Goal: Task Accomplishment & Management: Complete application form

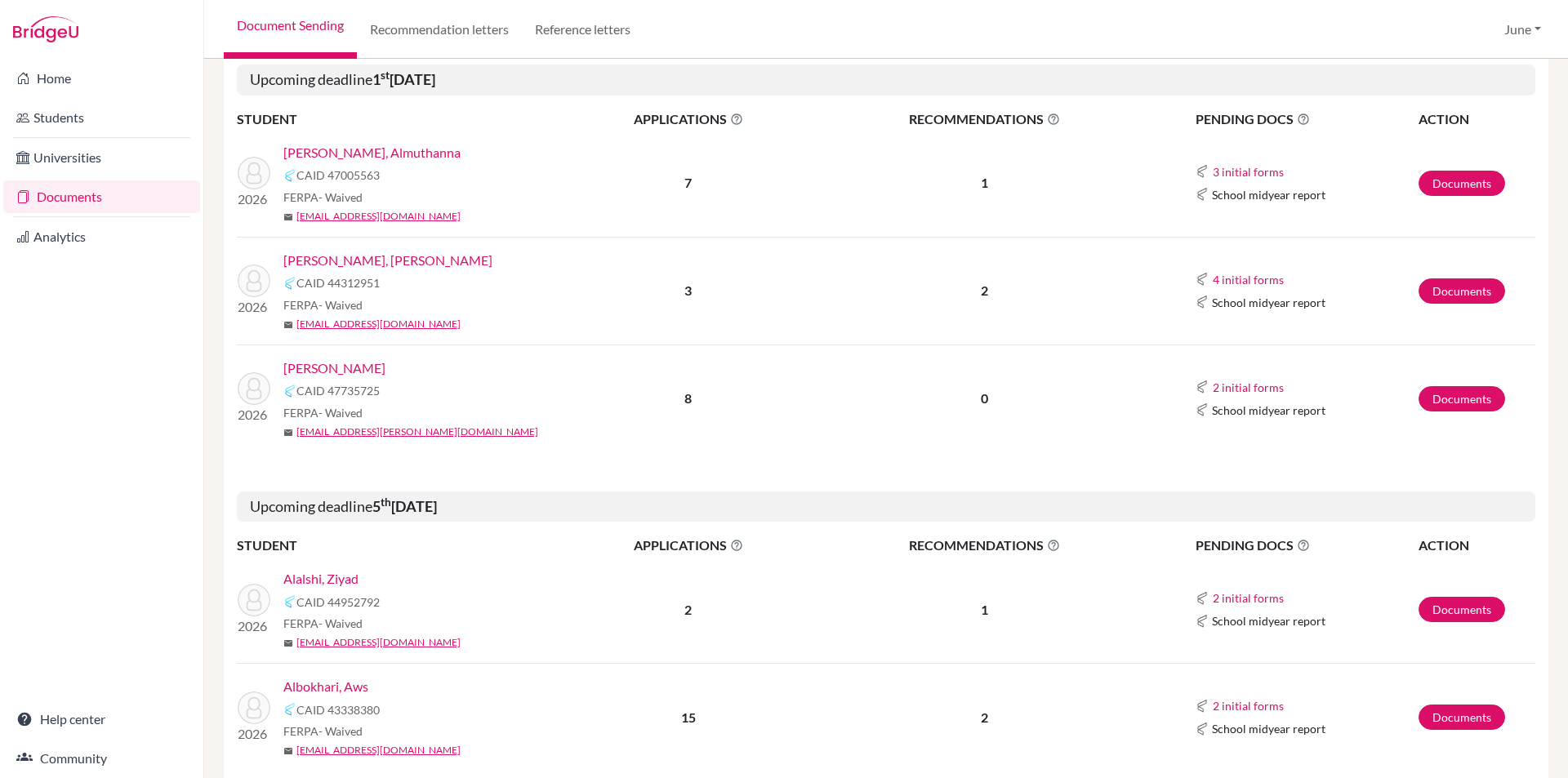
scroll to position [240, 0]
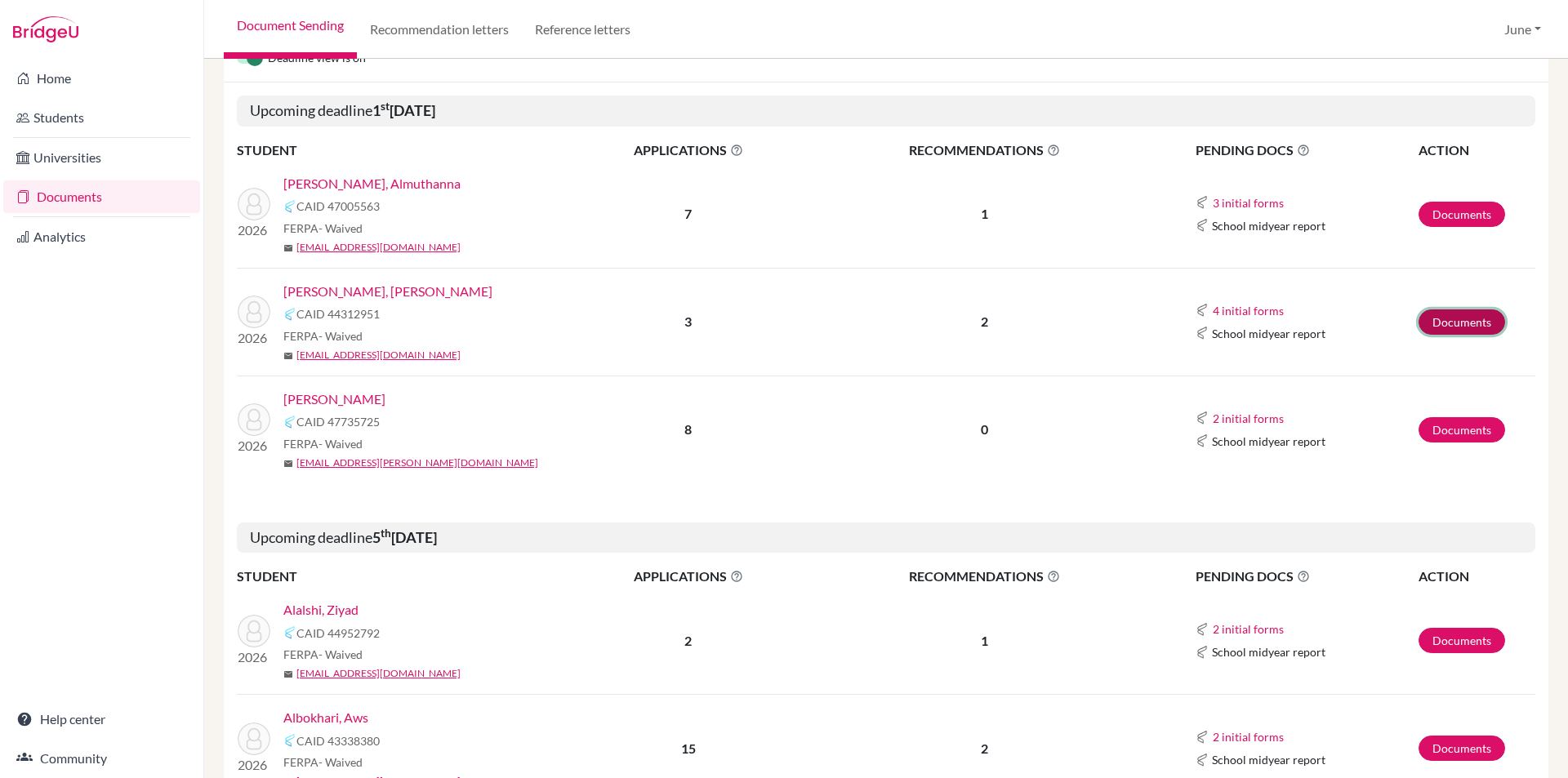
click at [1447, 326] on link "Documents" at bounding box center [1461, 321] width 86 height 25
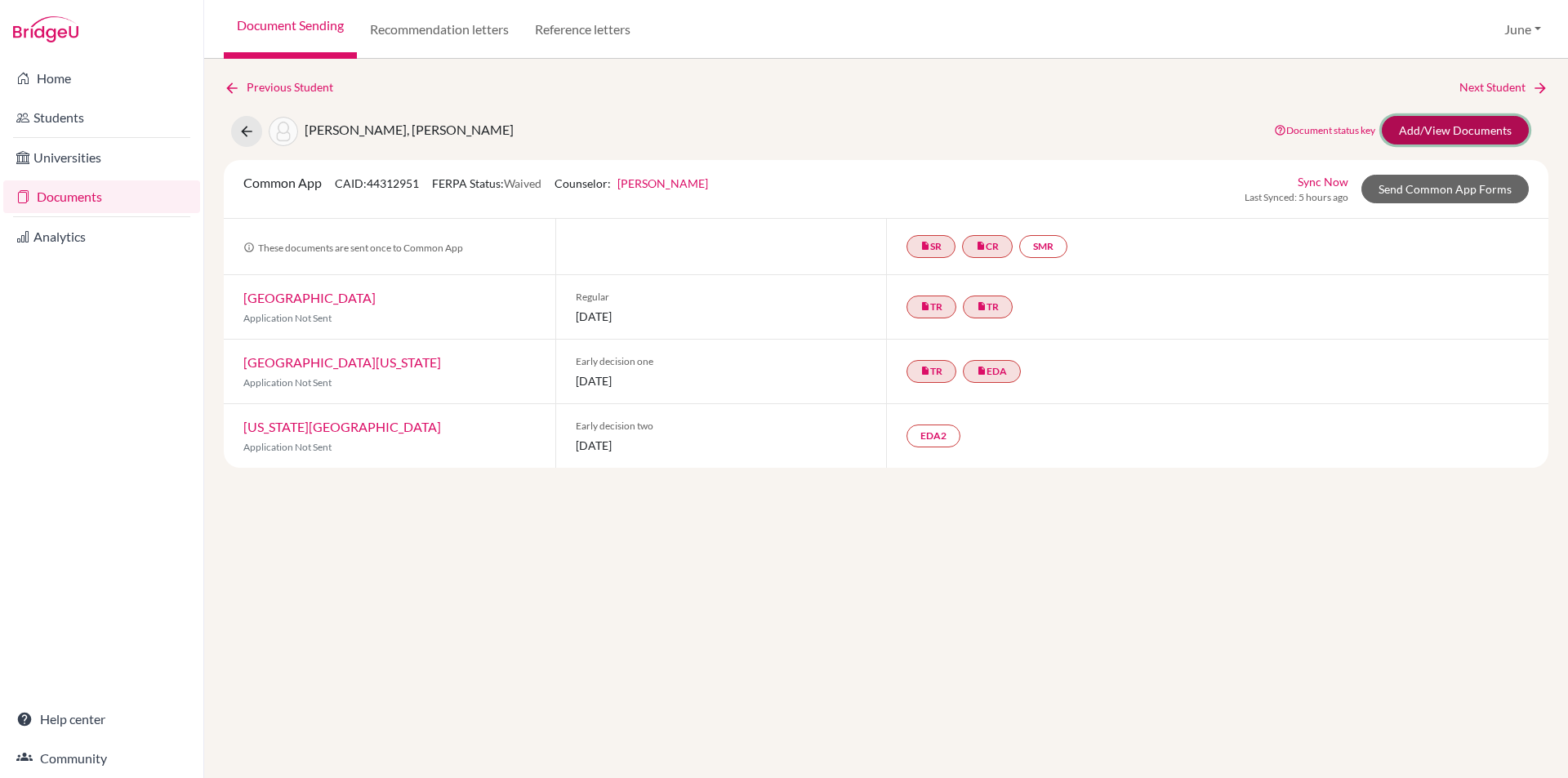
click at [1454, 127] on link "Add/View Documents" at bounding box center [1455, 130] width 147 height 29
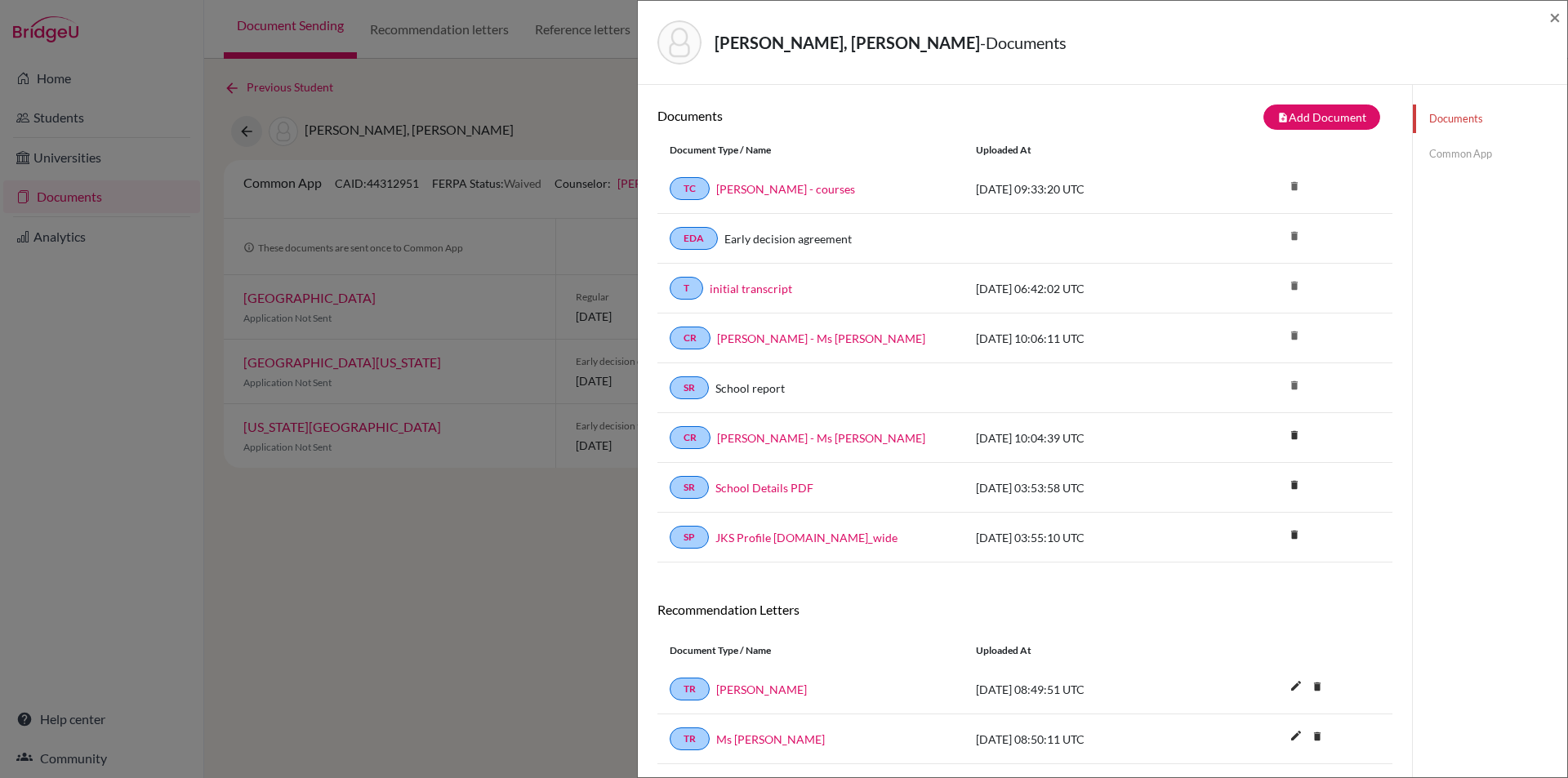
click at [1450, 152] on link "Common App" at bounding box center [1489, 154] width 155 height 29
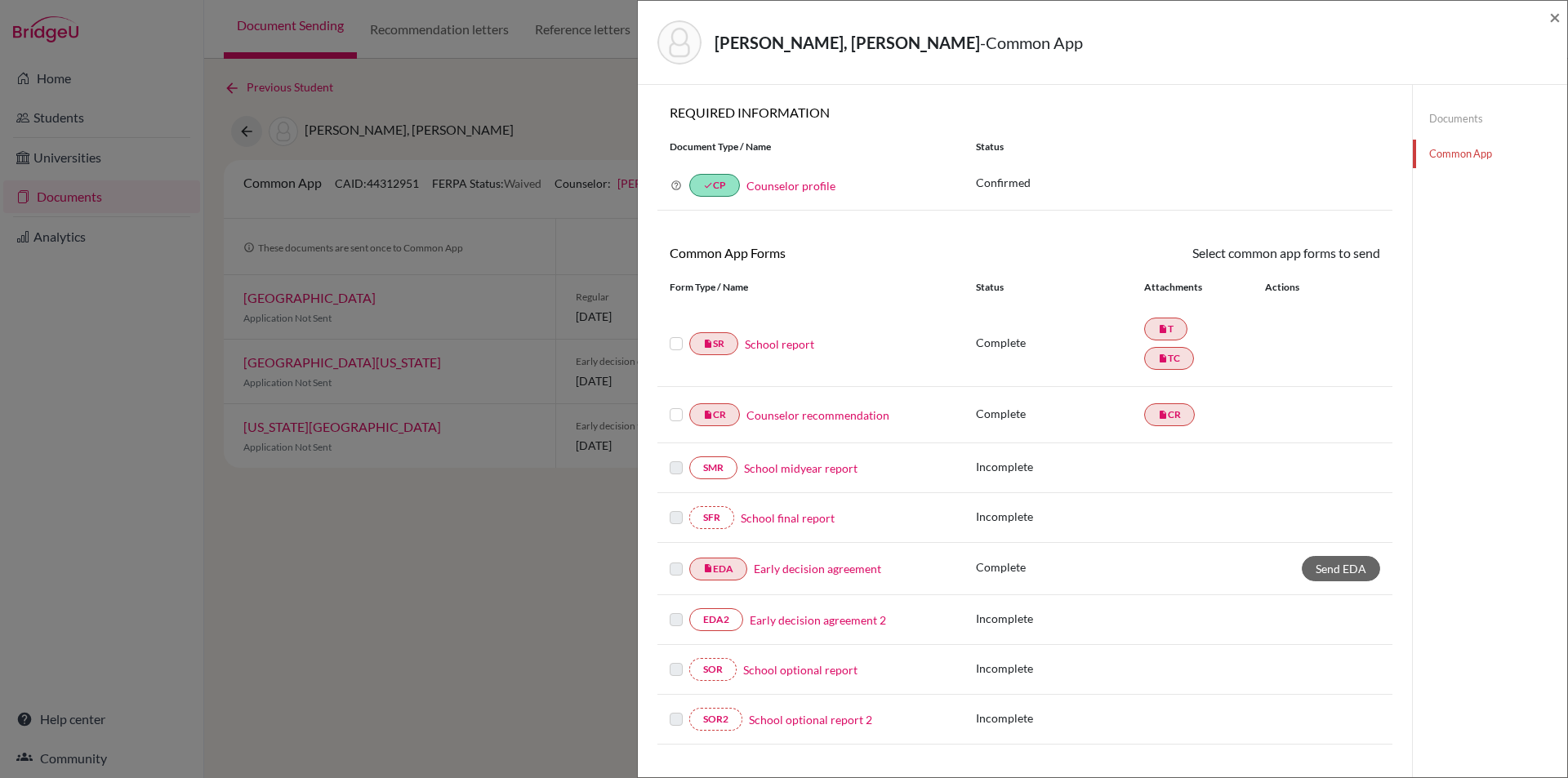
click at [822, 417] on link "Counselor recommendation" at bounding box center [818, 415] width 143 height 18
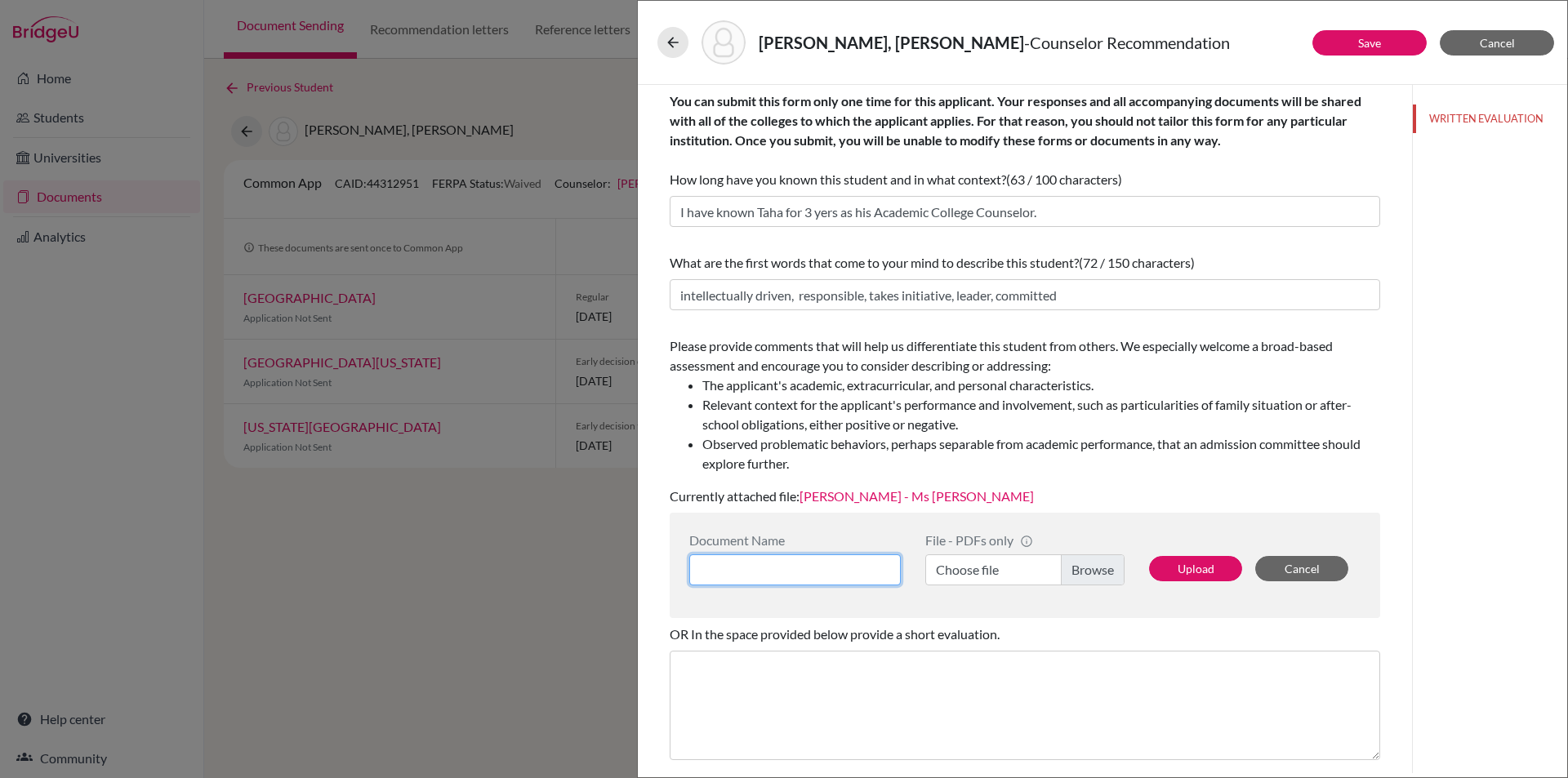
click at [840, 569] on input at bounding box center [795, 570] width 211 height 31
type input "Taha Jamal - Ms June"
click at [1086, 570] on label "Choose file" at bounding box center [1024, 570] width 199 height 31
click at [1086, 570] on input "Choose file" at bounding box center [1024, 570] width 199 height 31
click at [1202, 571] on button "Upload" at bounding box center [1195, 568] width 93 height 25
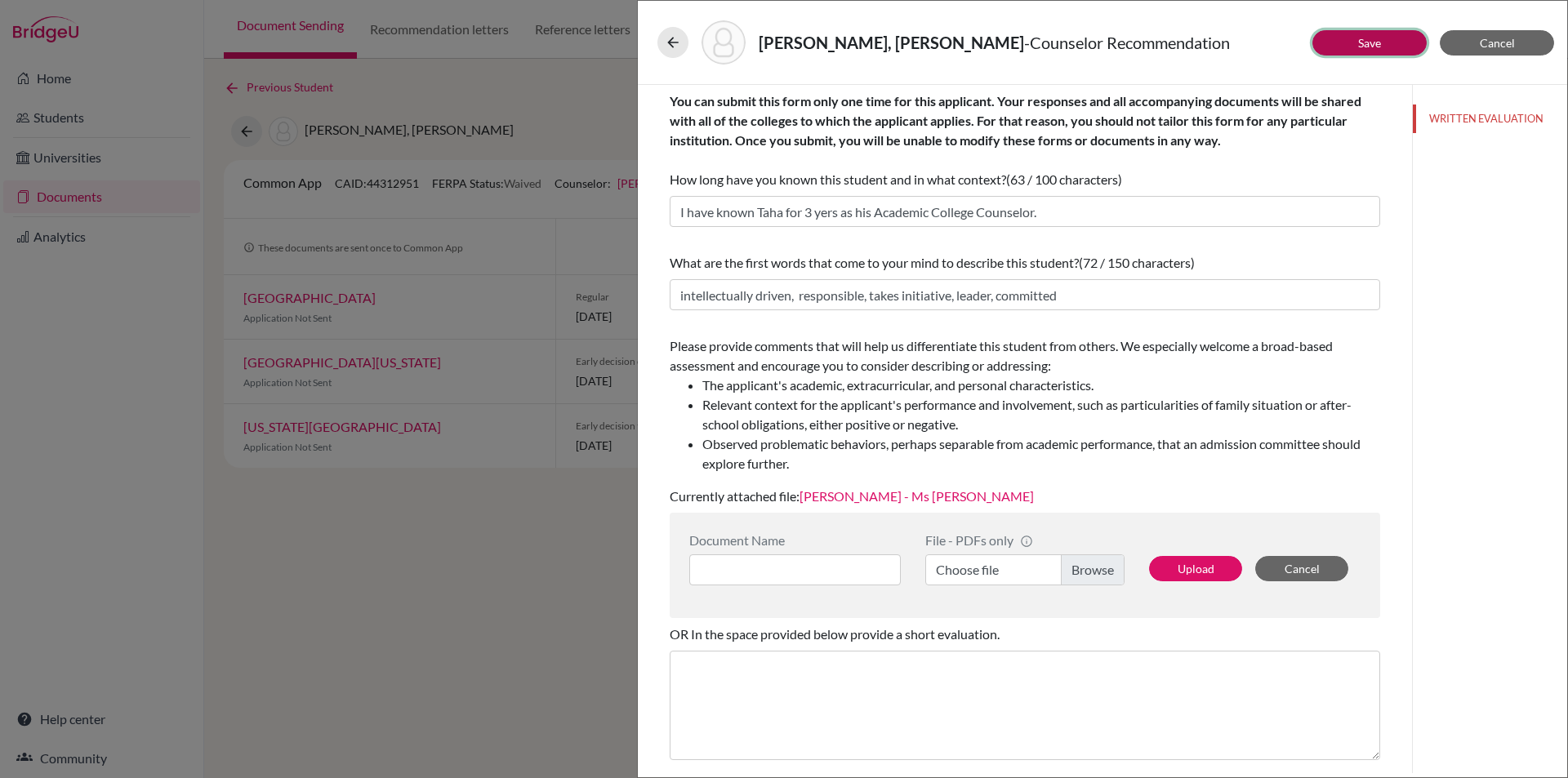
click at [1368, 42] on link "Save" at bounding box center [1369, 43] width 23 height 14
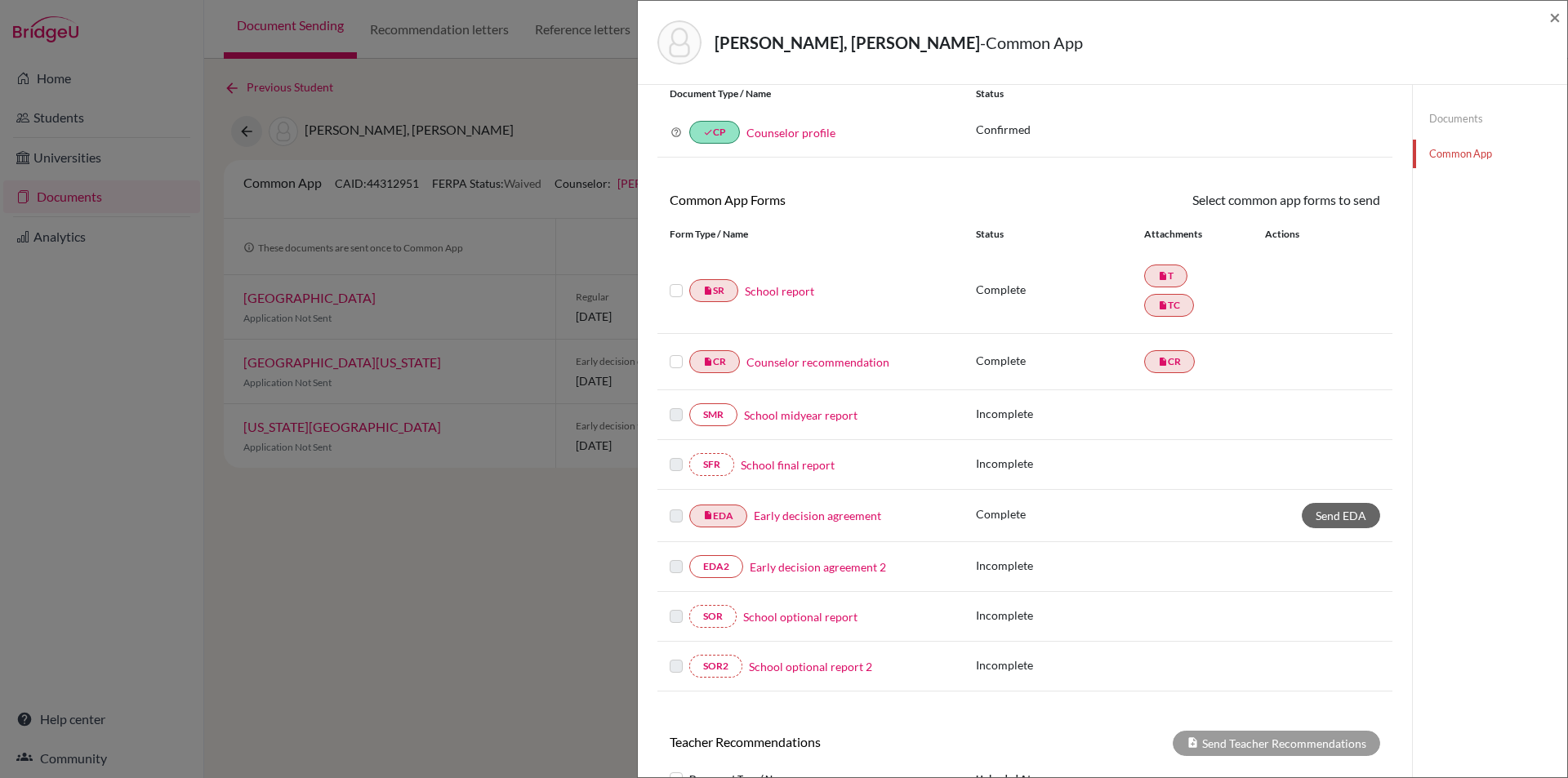
scroll to position [82, 0]
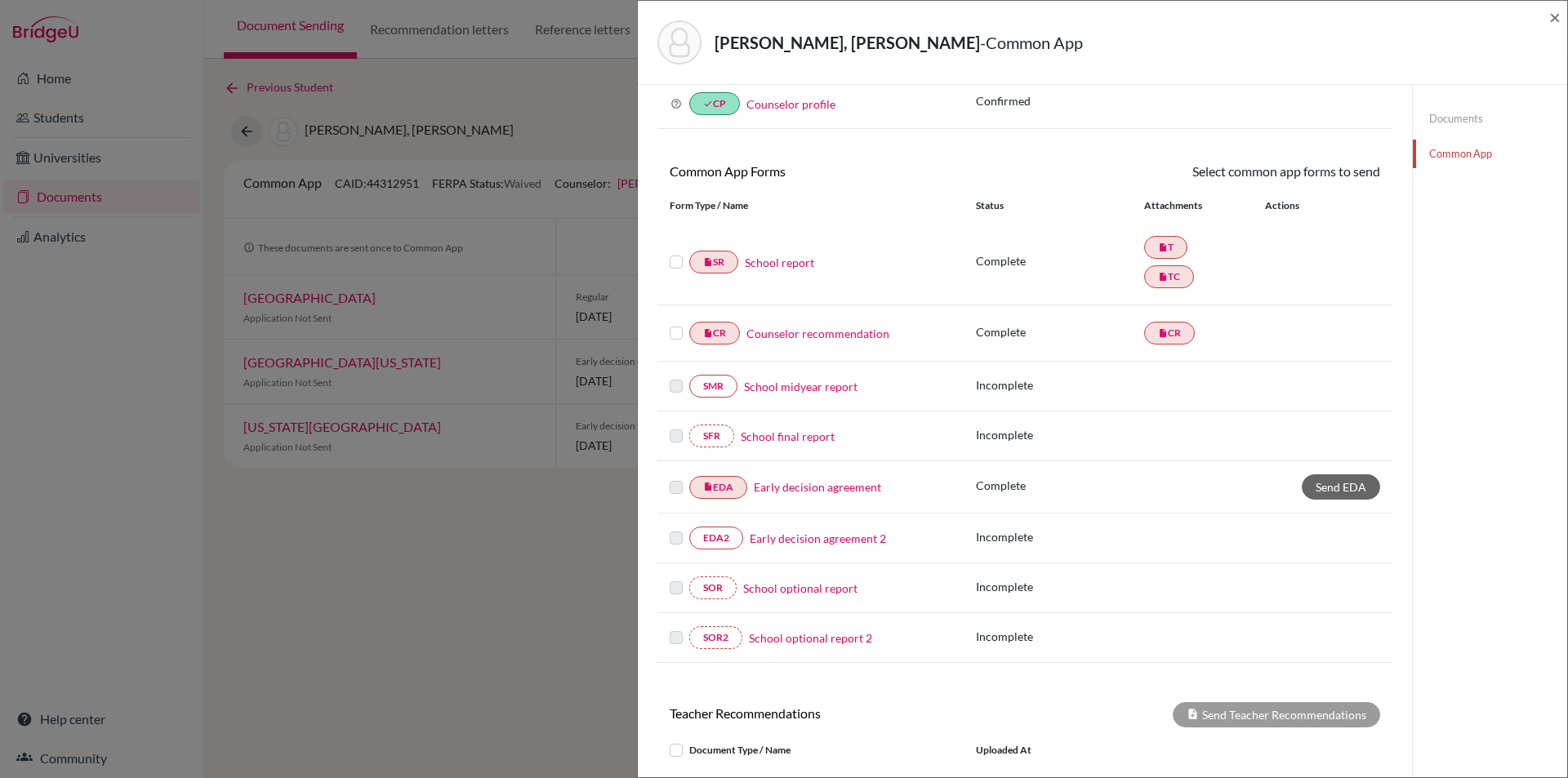
click at [1466, 118] on link "Documents" at bounding box center [1489, 119] width 155 height 29
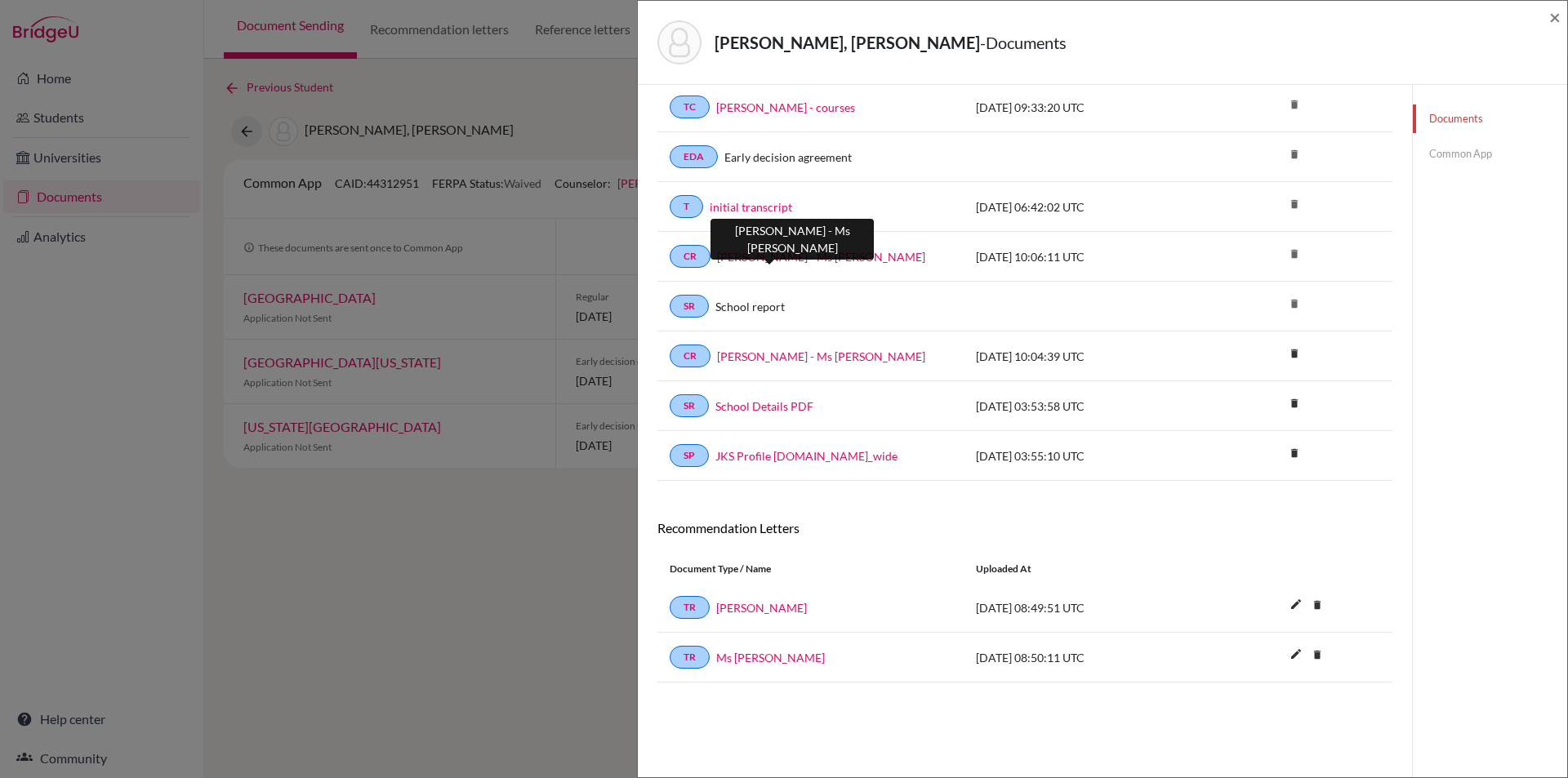
click at [774, 258] on link "Taha Jamal - Ms June" at bounding box center [821, 257] width 208 height 18
click at [1554, 20] on span "×" at bounding box center [1554, 17] width 11 height 24
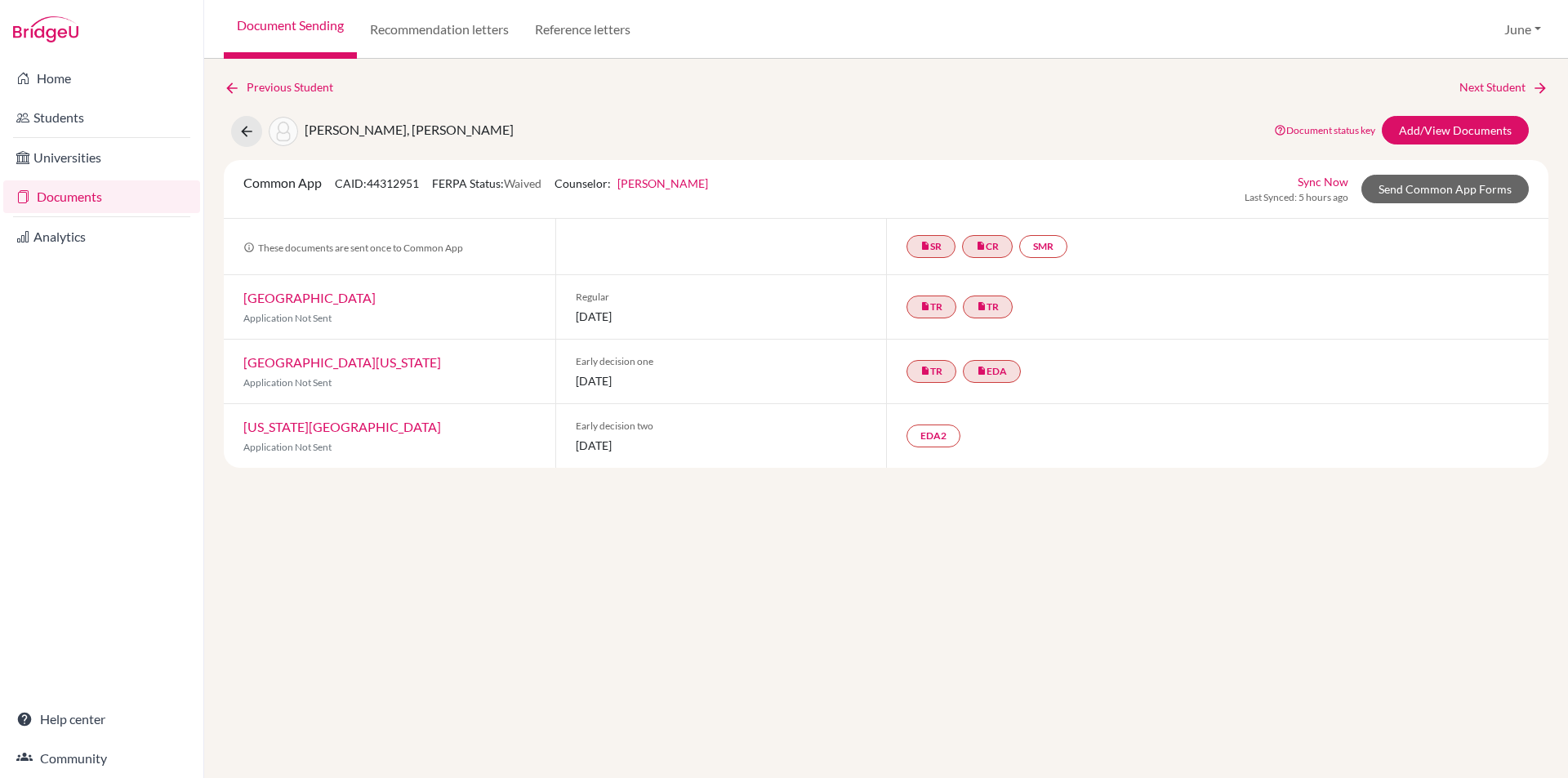
click at [78, 190] on link "Documents" at bounding box center [102, 196] width 196 height 32
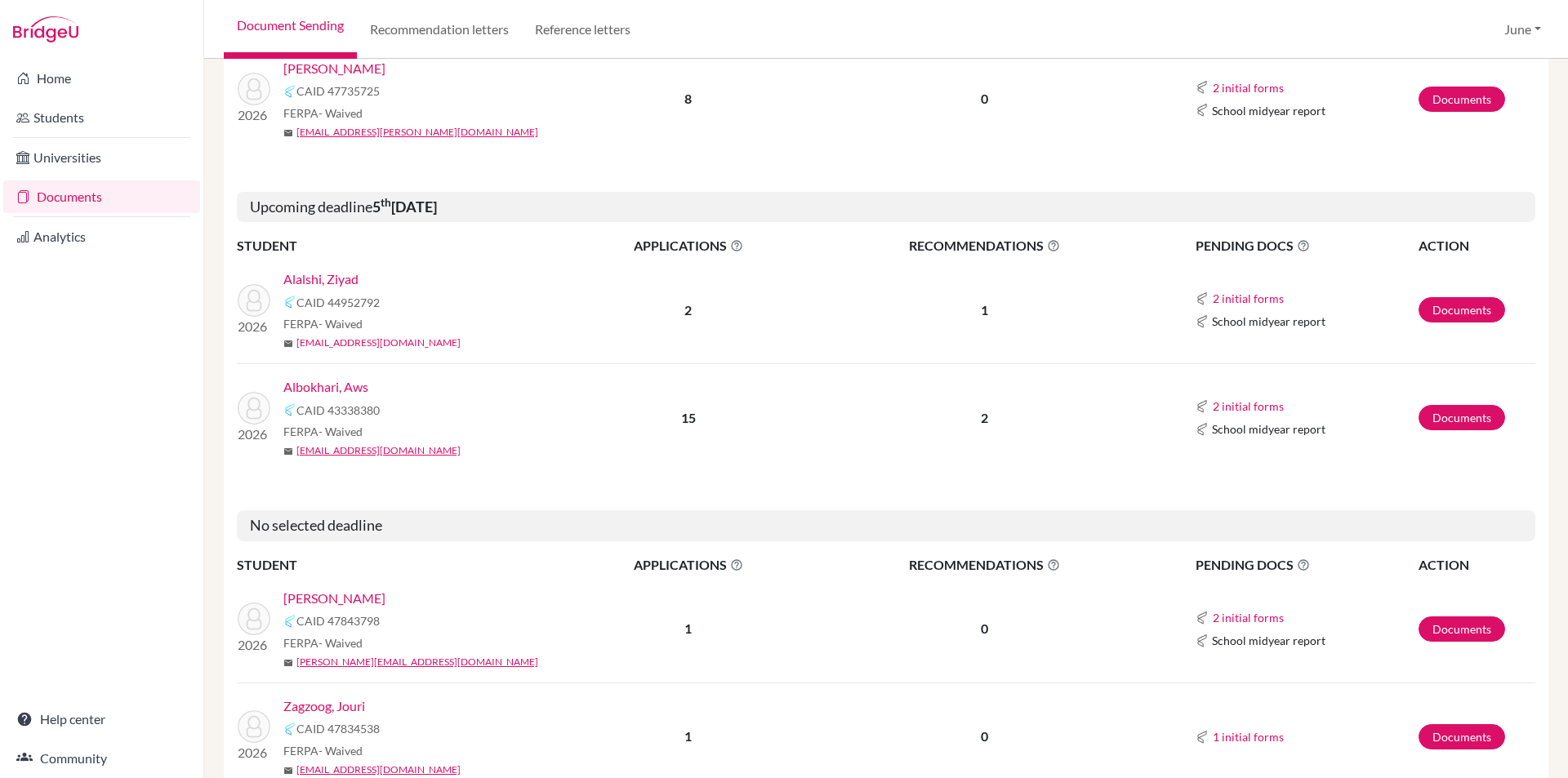
scroll to position [571, 0]
click at [1449, 419] on link "Documents" at bounding box center [1461, 416] width 86 height 25
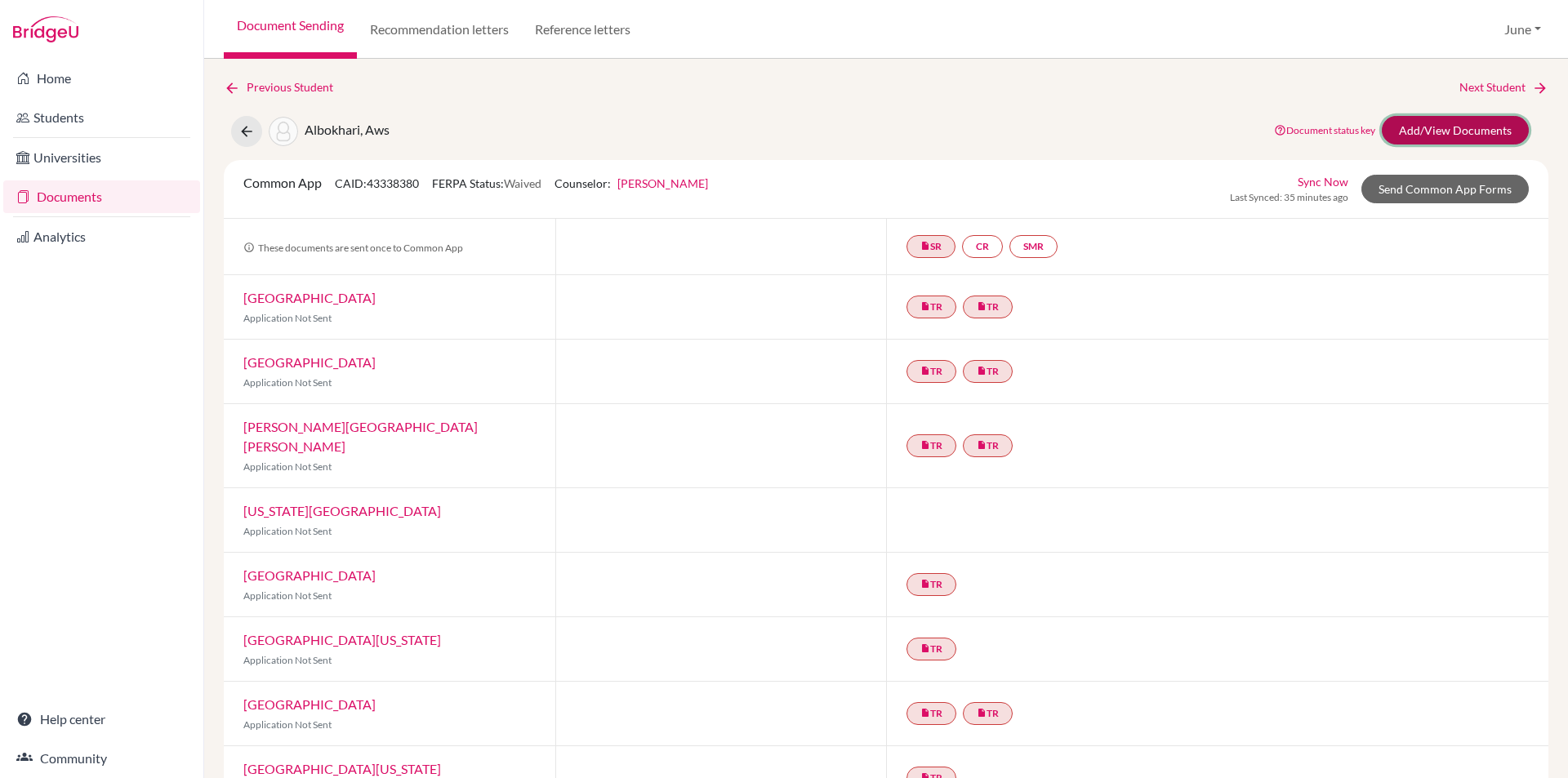
click at [1439, 124] on link "Add/View Documents" at bounding box center [1455, 130] width 147 height 29
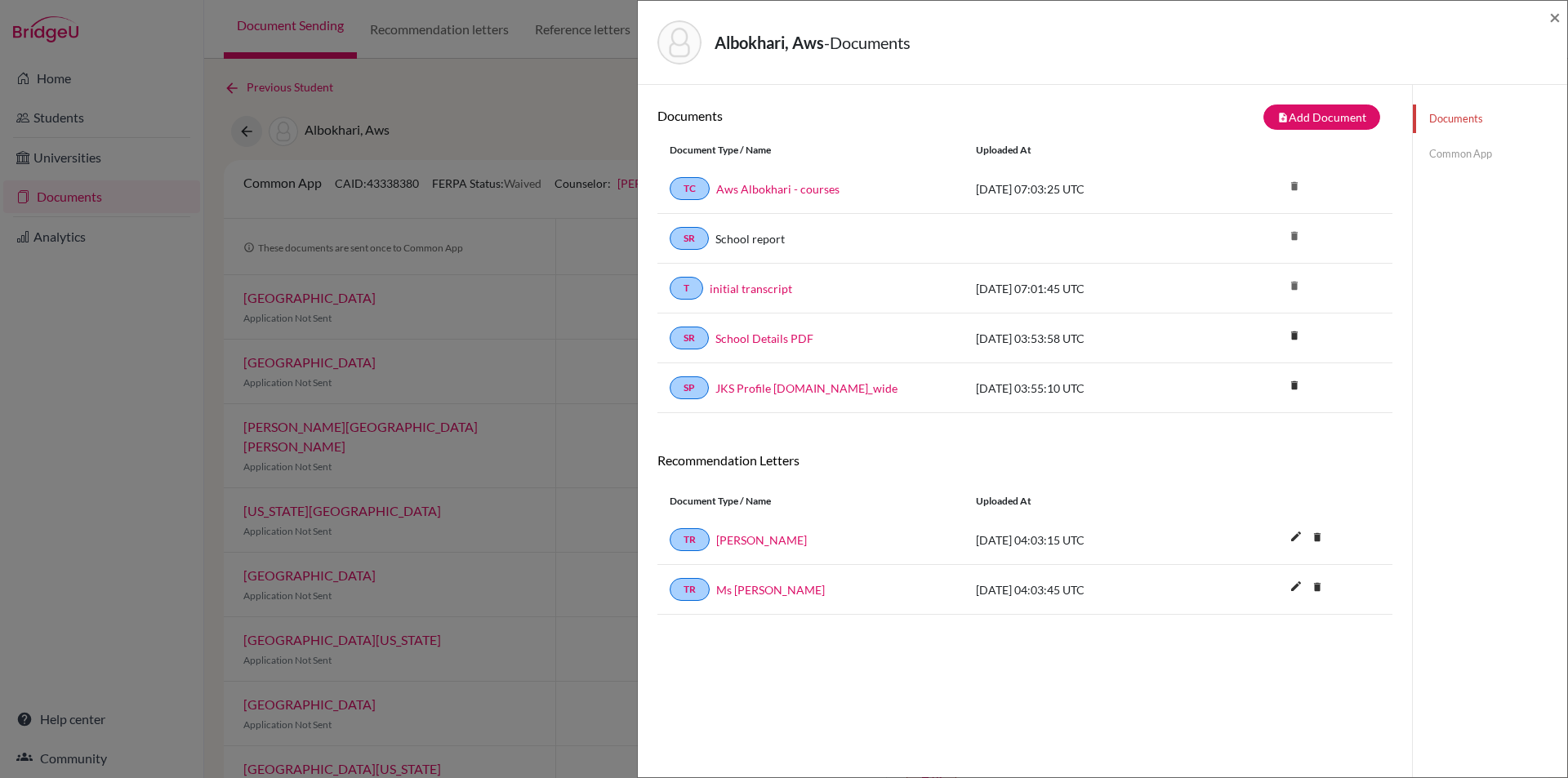
click at [1449, 145] on link "Common App" at bounding box center [1489, 154] width 155 height 29
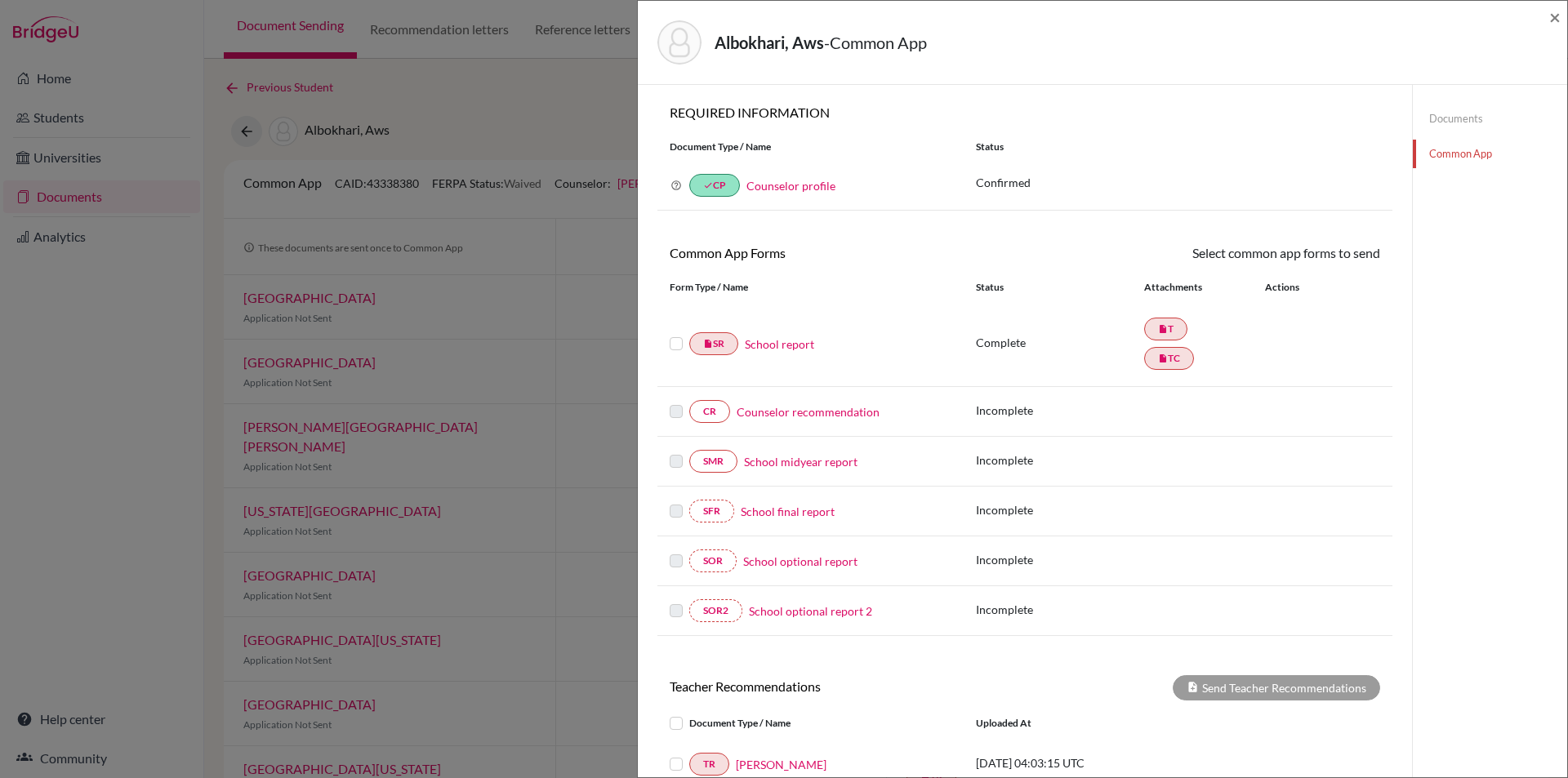
click at [830, 412] on link "Counselor recommendation" at bounding box center [808, 411] width 143 height 18
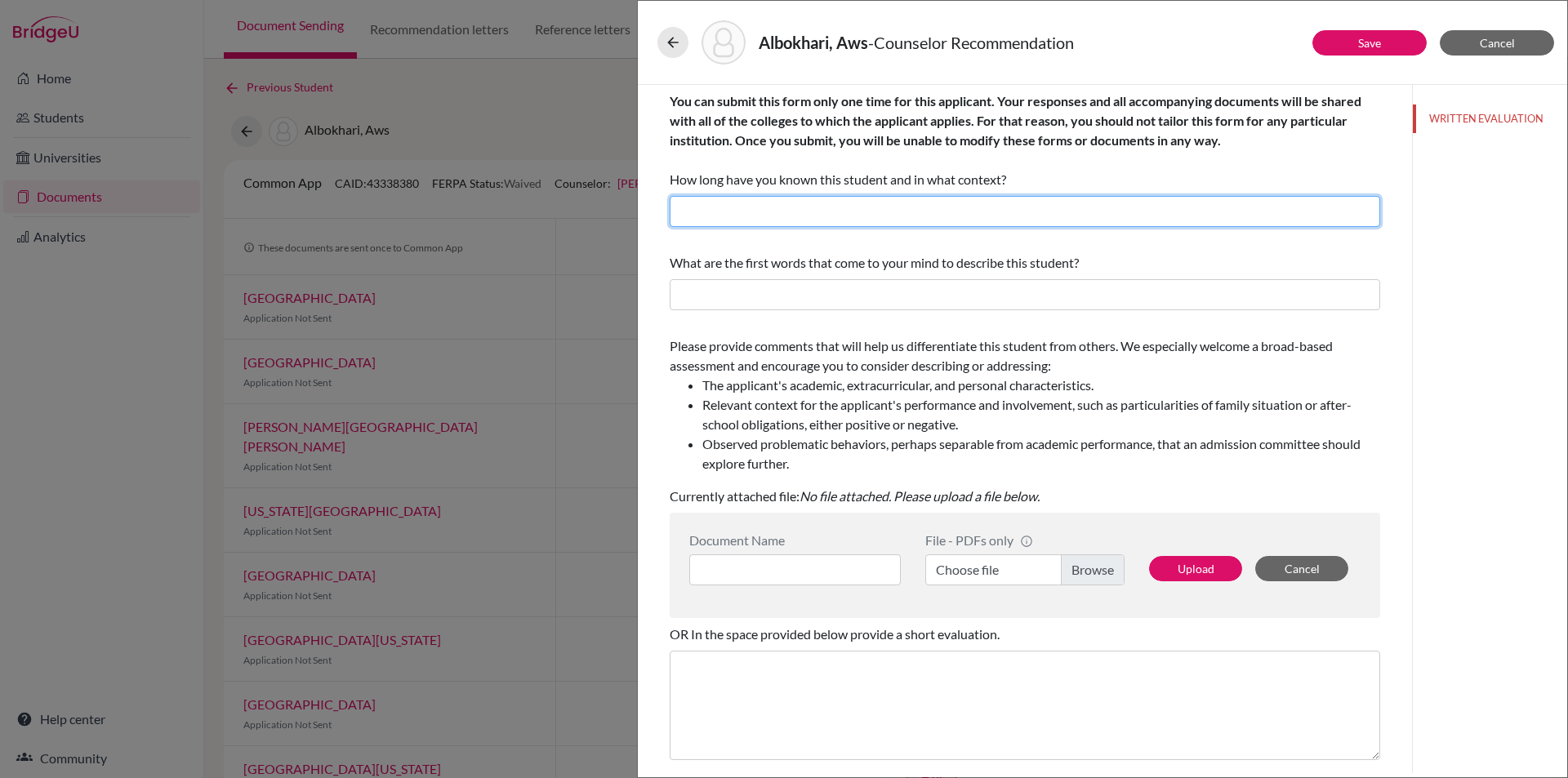
click at [795, 213] on input "text" at bounding box center [1024, 211] width 710 height 31
type input "I have known Aws for 3 years as his Academic College Counselor."
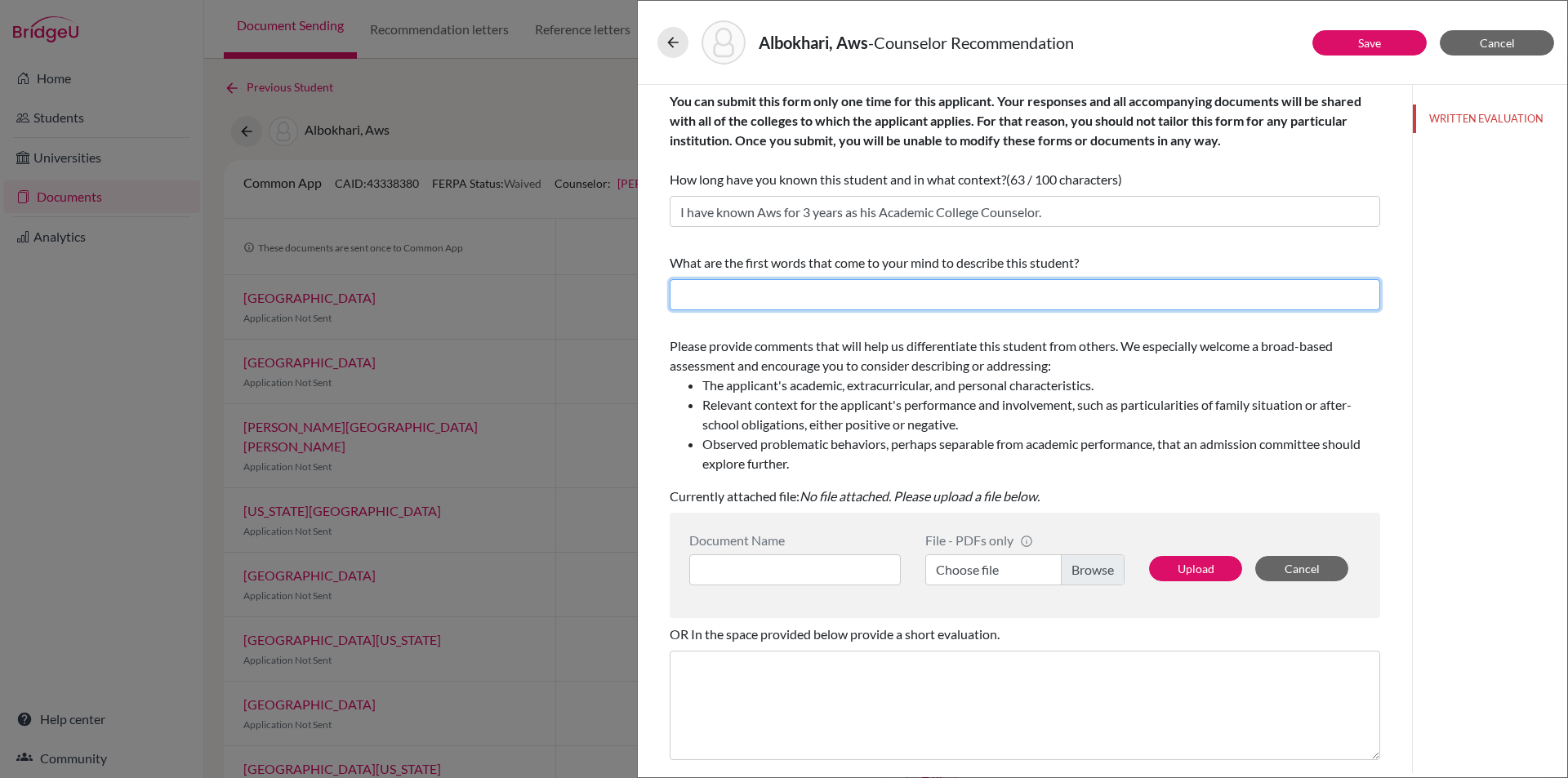
click at [887, 297] on input "text" at bounding box center [1024, 294] width 710 height 31
click at [862, 293] on input "text" at bounding box center [1024, 294] width 710 height 31
type input "committed to excellence, shows initiative, analytical mindset, forward-thinking…"
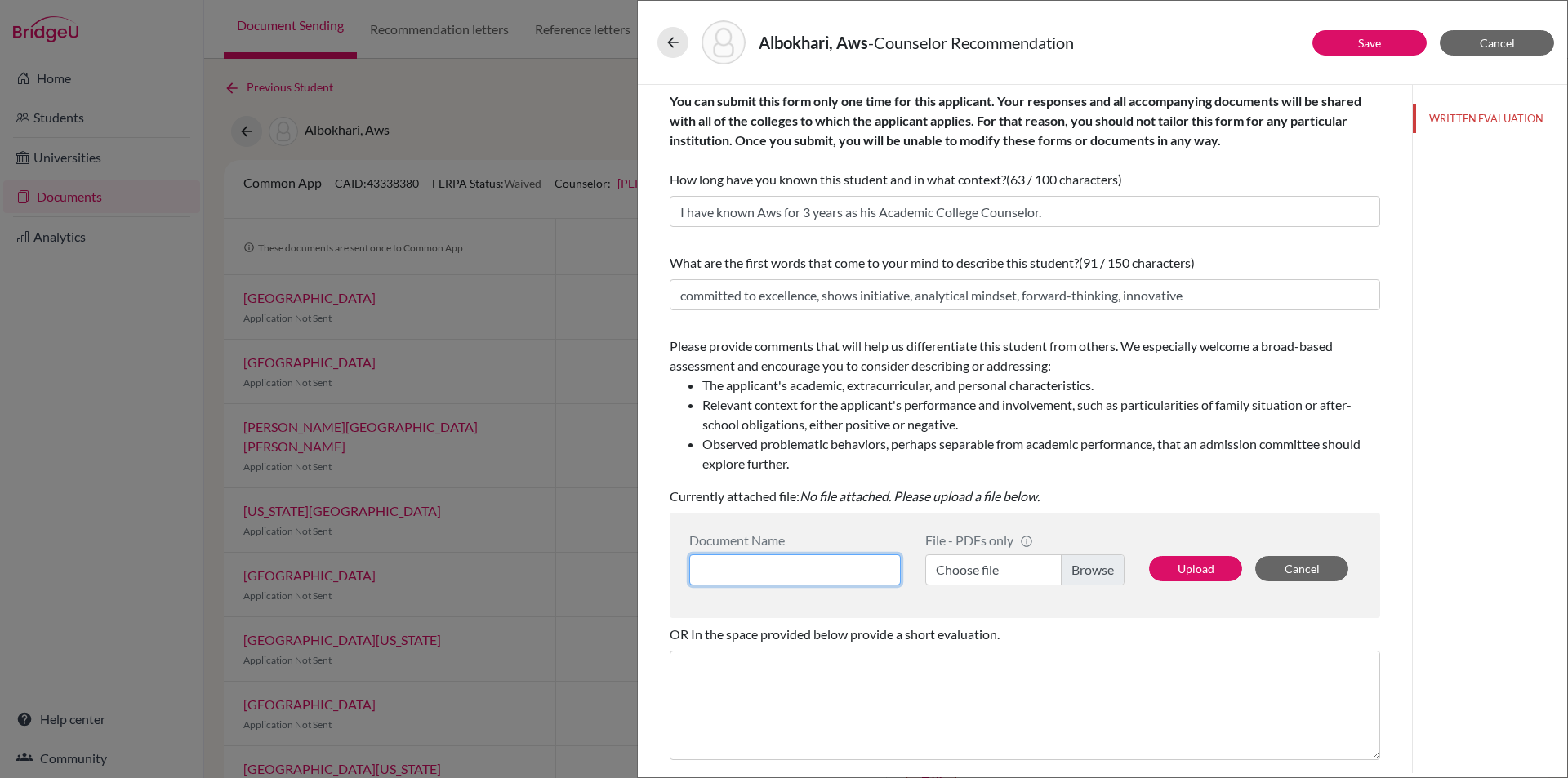
click at [847, 574] on input at bounding box center [795, 570] width 211 height 31
type input "Aws Albokhari - Ms June"
click at [1090, 568] on label "Choose file" at bounding box center [1024, 570] width 199 height 31
click at [1090, 568] on input "Choose file" at bounding box center [1024, 570] width 199 height 31
click at [1198, 569] on button "Upload" at bounding box center [1195, 568] width 93 height 25
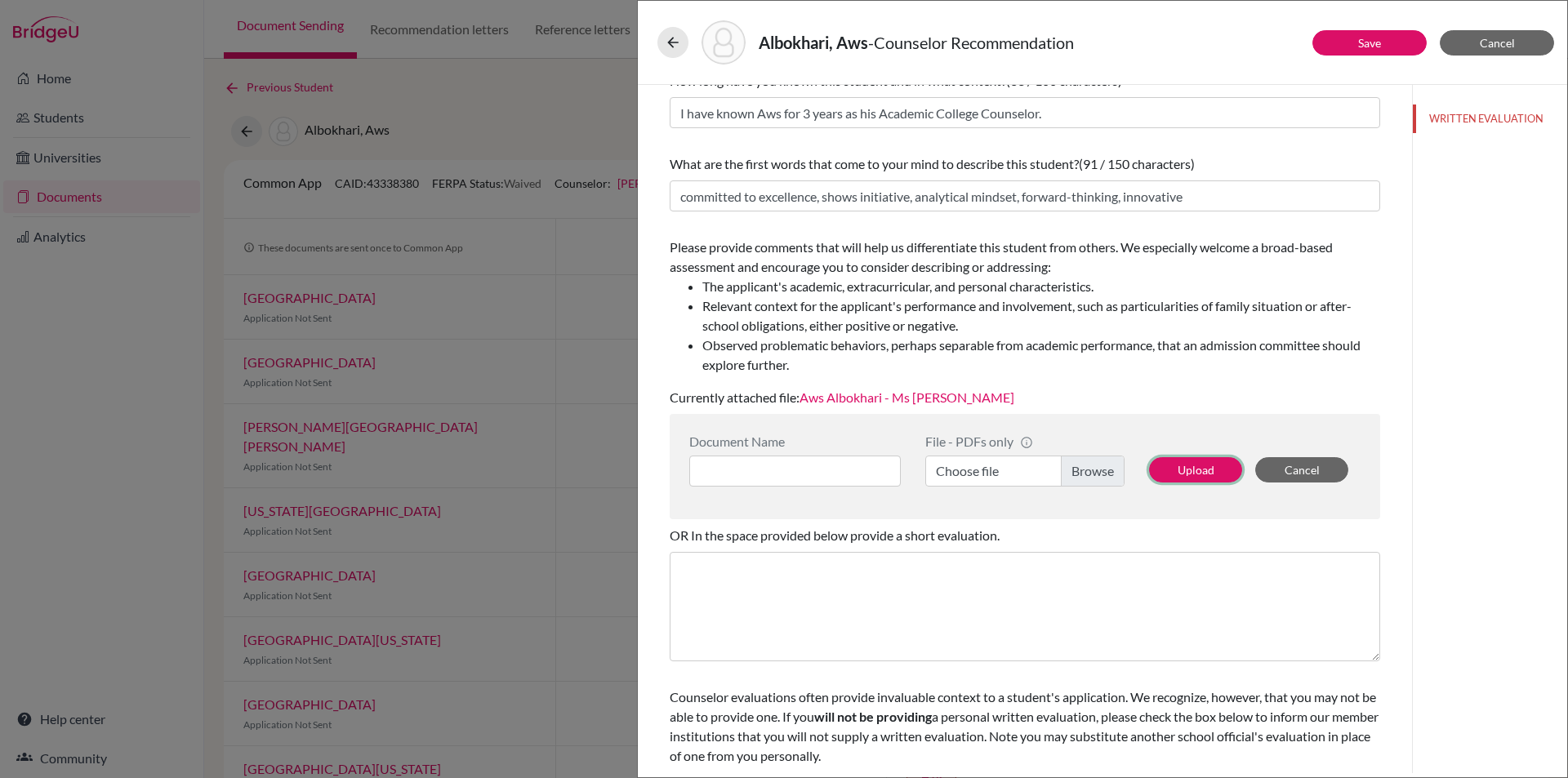
scroll to position [131, 0]
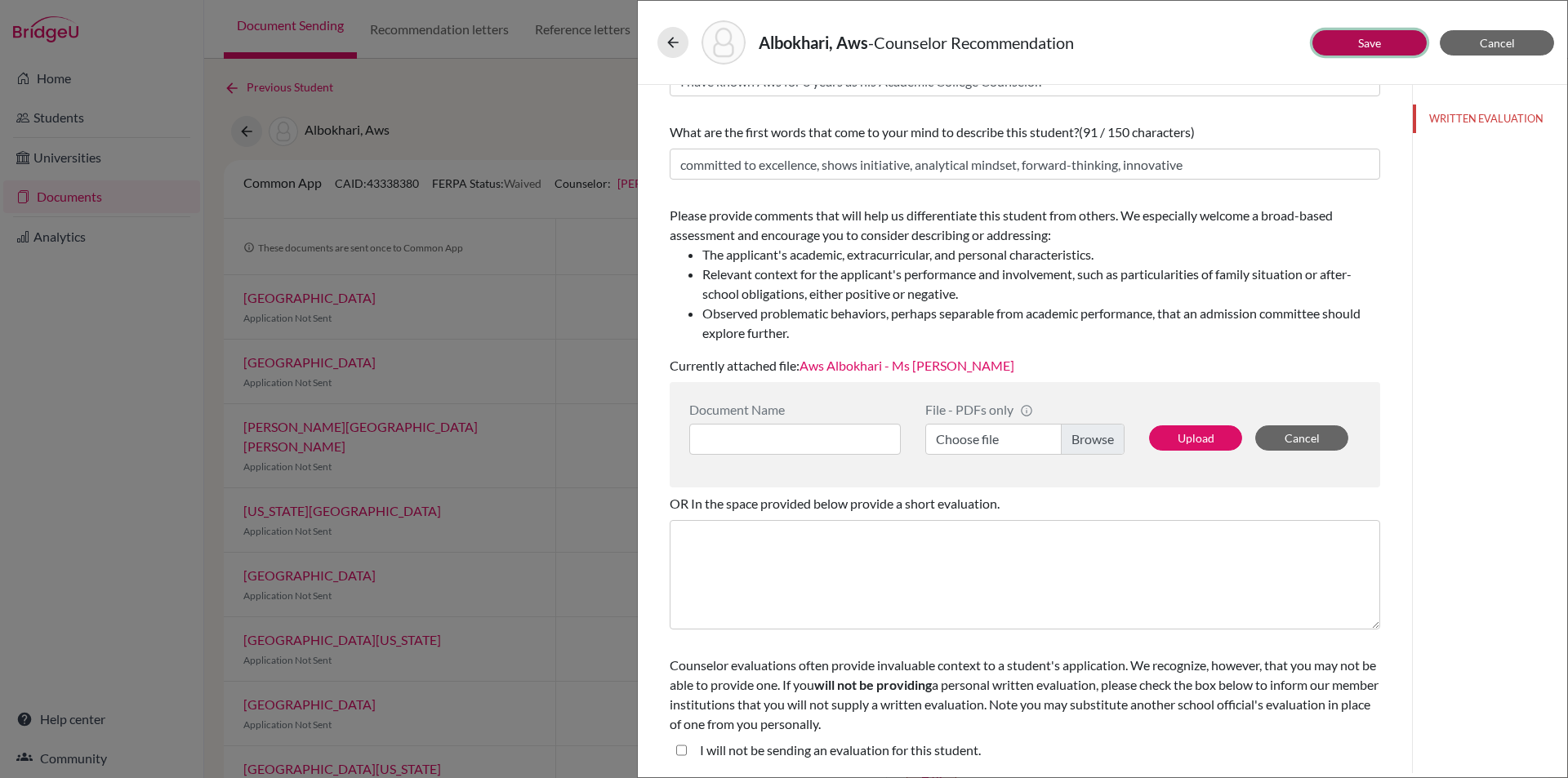
click at [1363, 50] on button "Save" at bounding box center [1369, 43] width 114 height 25
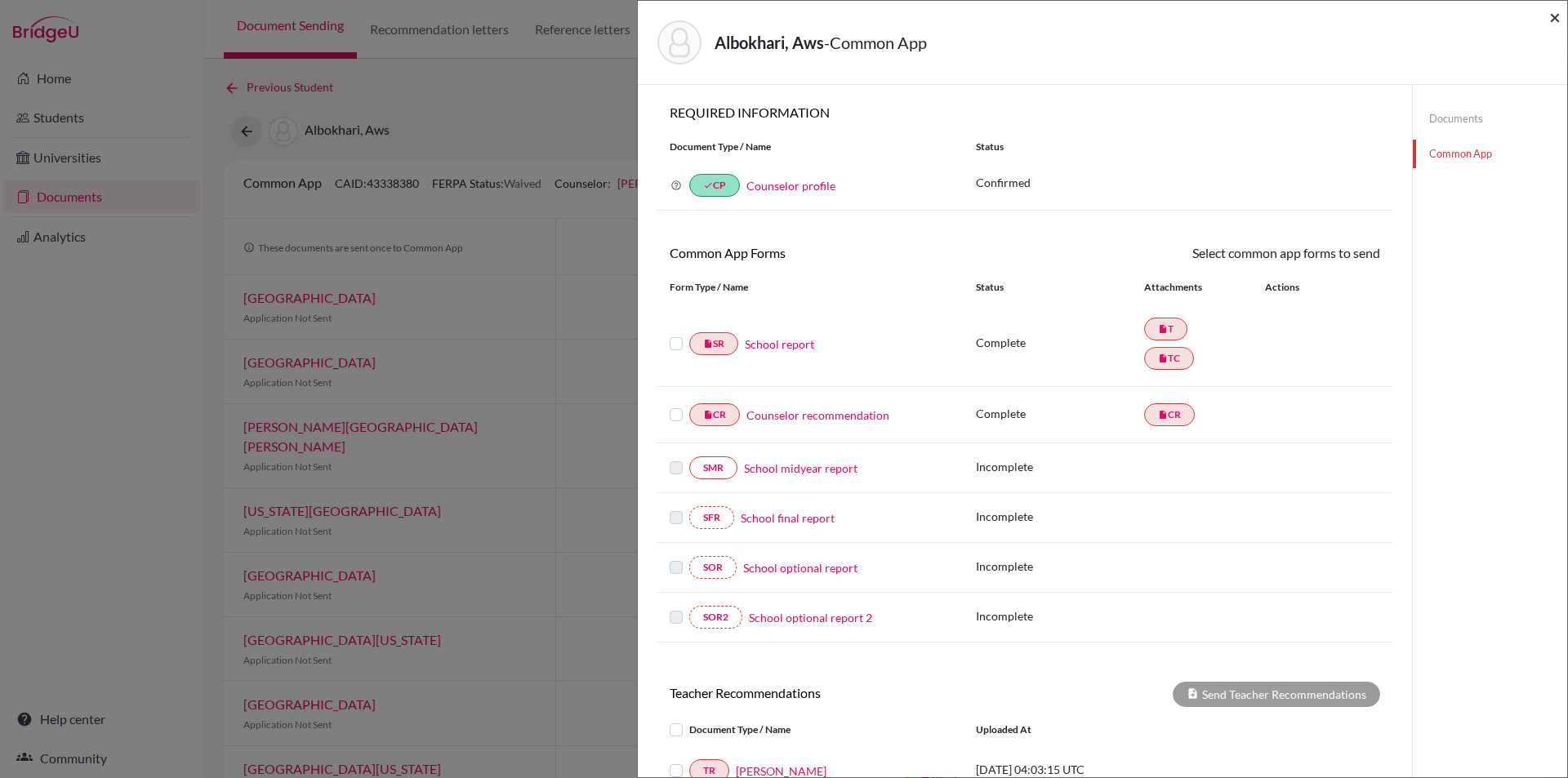
click at [1554, 18] on span "×" at bounding box center [1554, 17] width 11 height 24
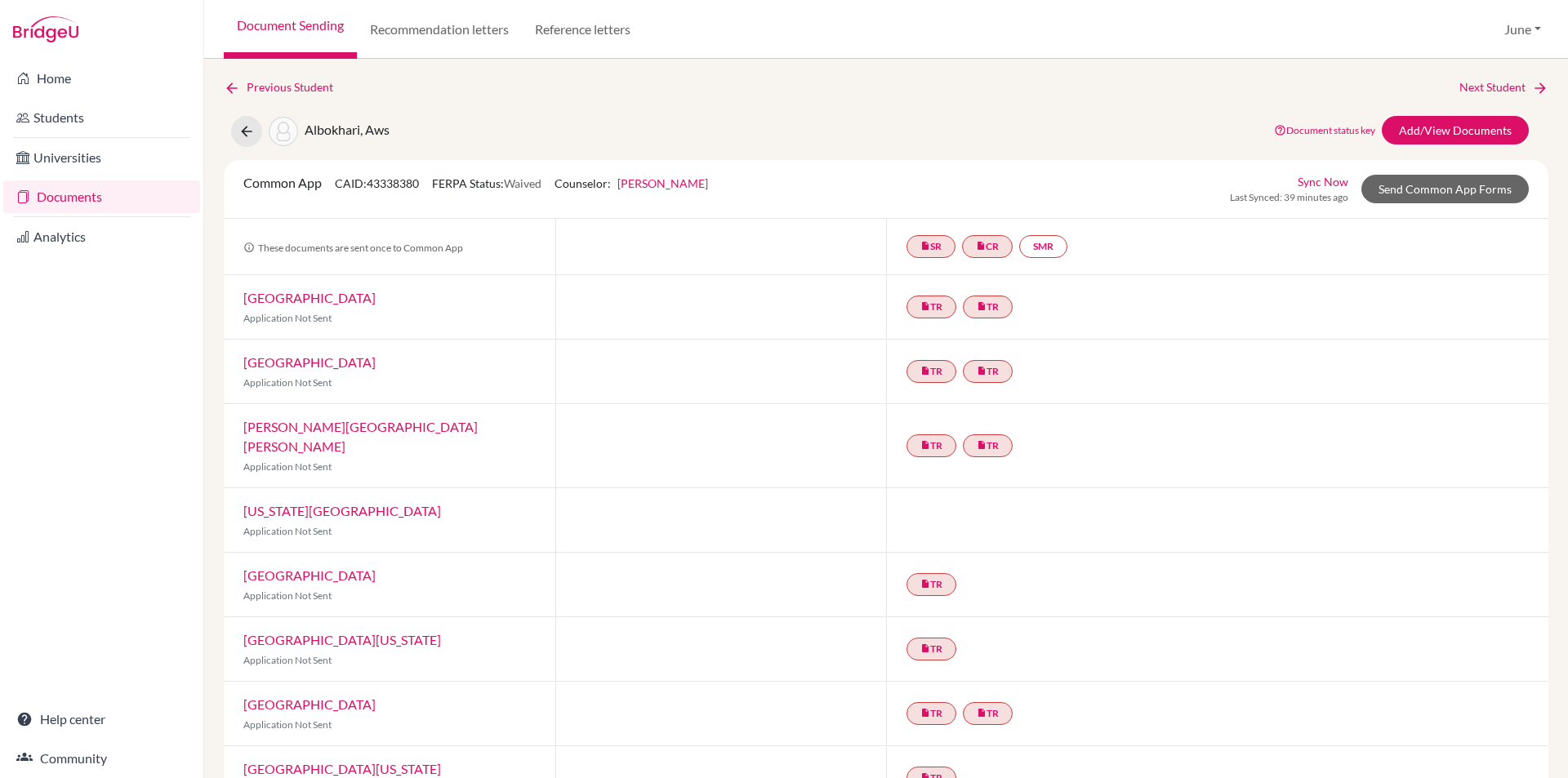
click at [63, 194] on link "Documents" at bounding box center [102, 196] width 196 height 32
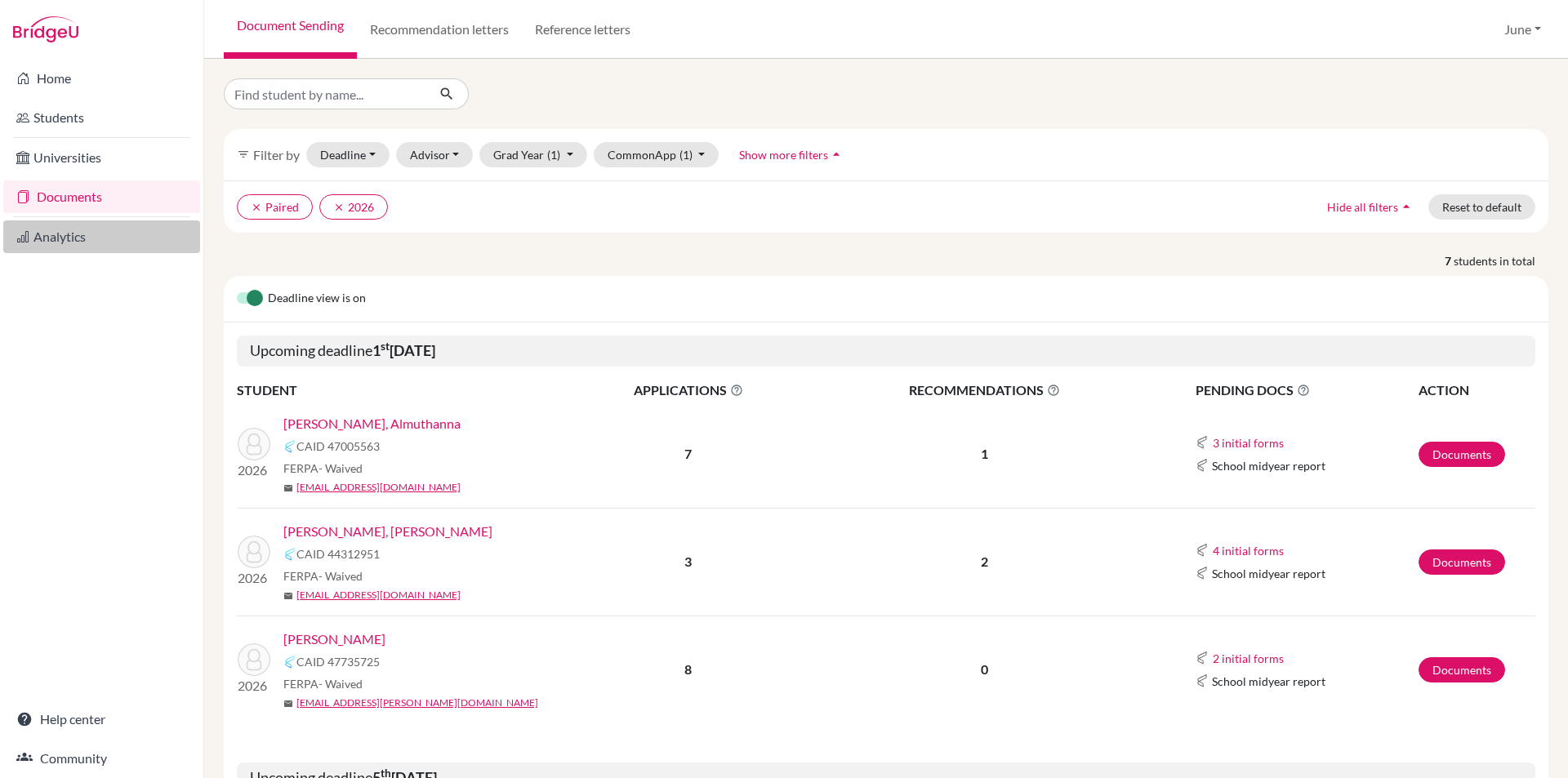
click at [54, 231] on link "Analytics" at bounding box center [102, 236] width 196 height 32
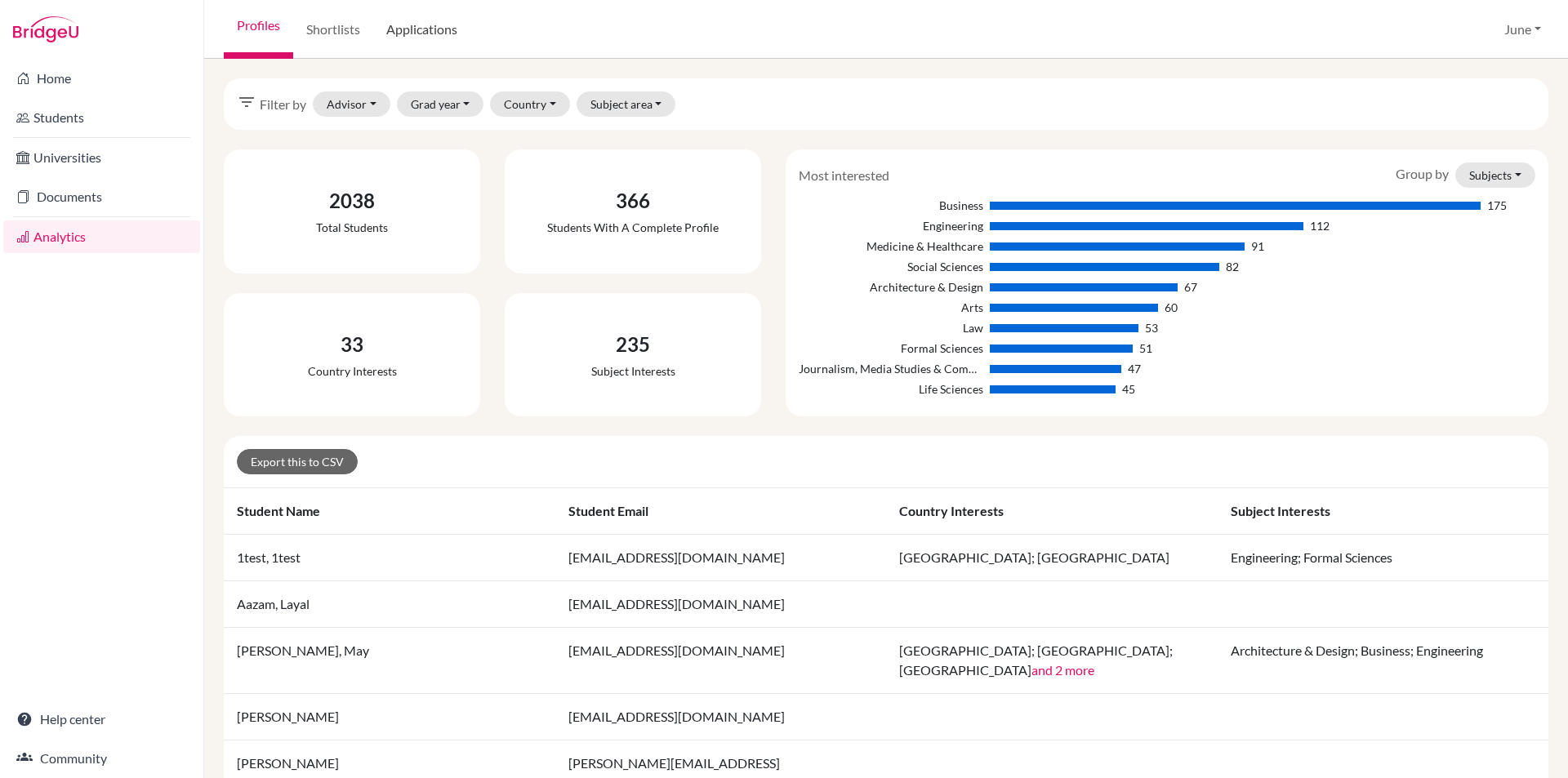
click at [425, 33] on link "Applications" at bounding box center [421, 29] width 97 height 58
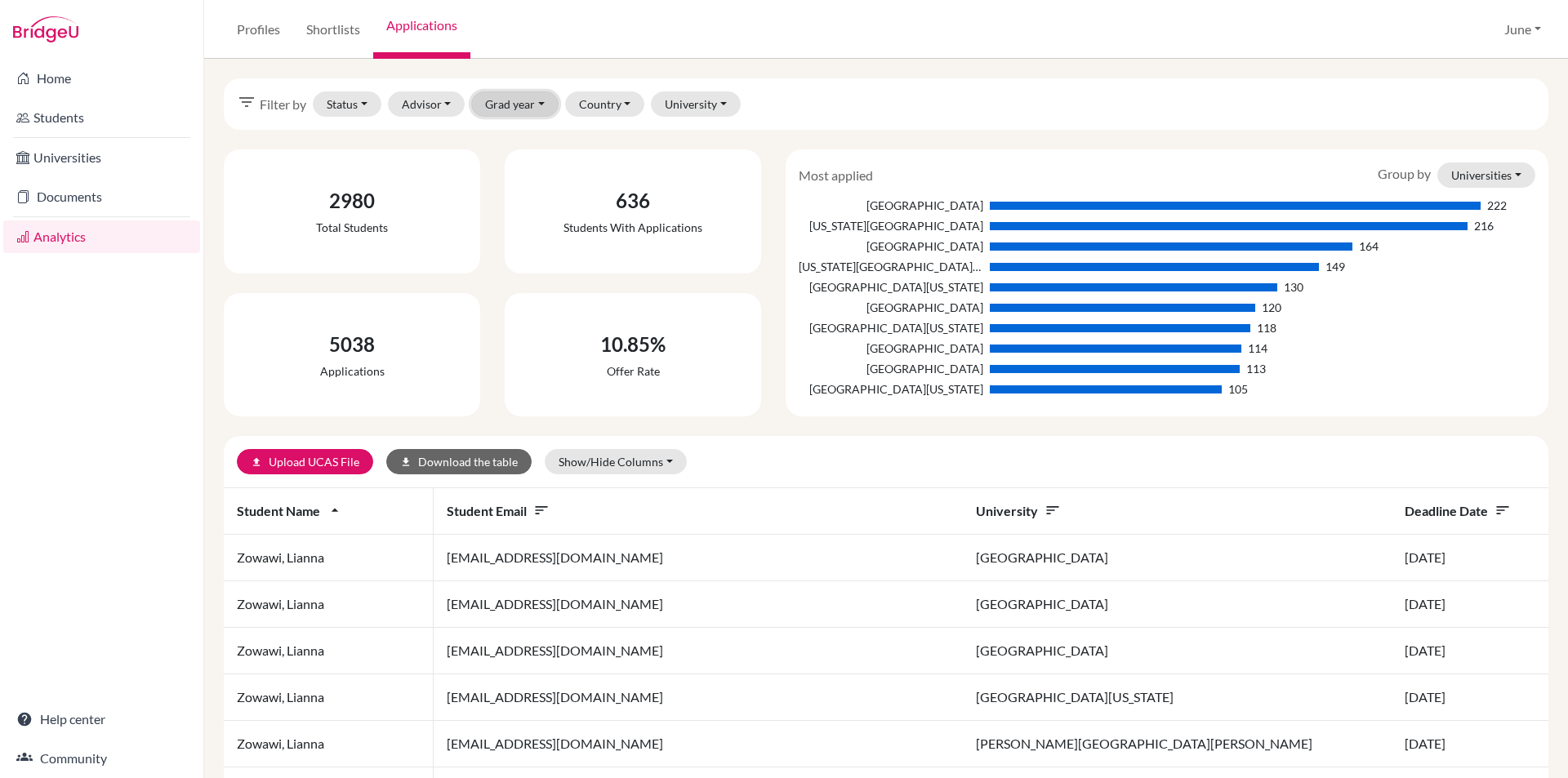
click at [539, 102] on button "Grad year" at bounding box center [515, 104] width 87 height 25
click at [519, 139] on span "2026" at bounding box center [507, 138] width 30 height 19
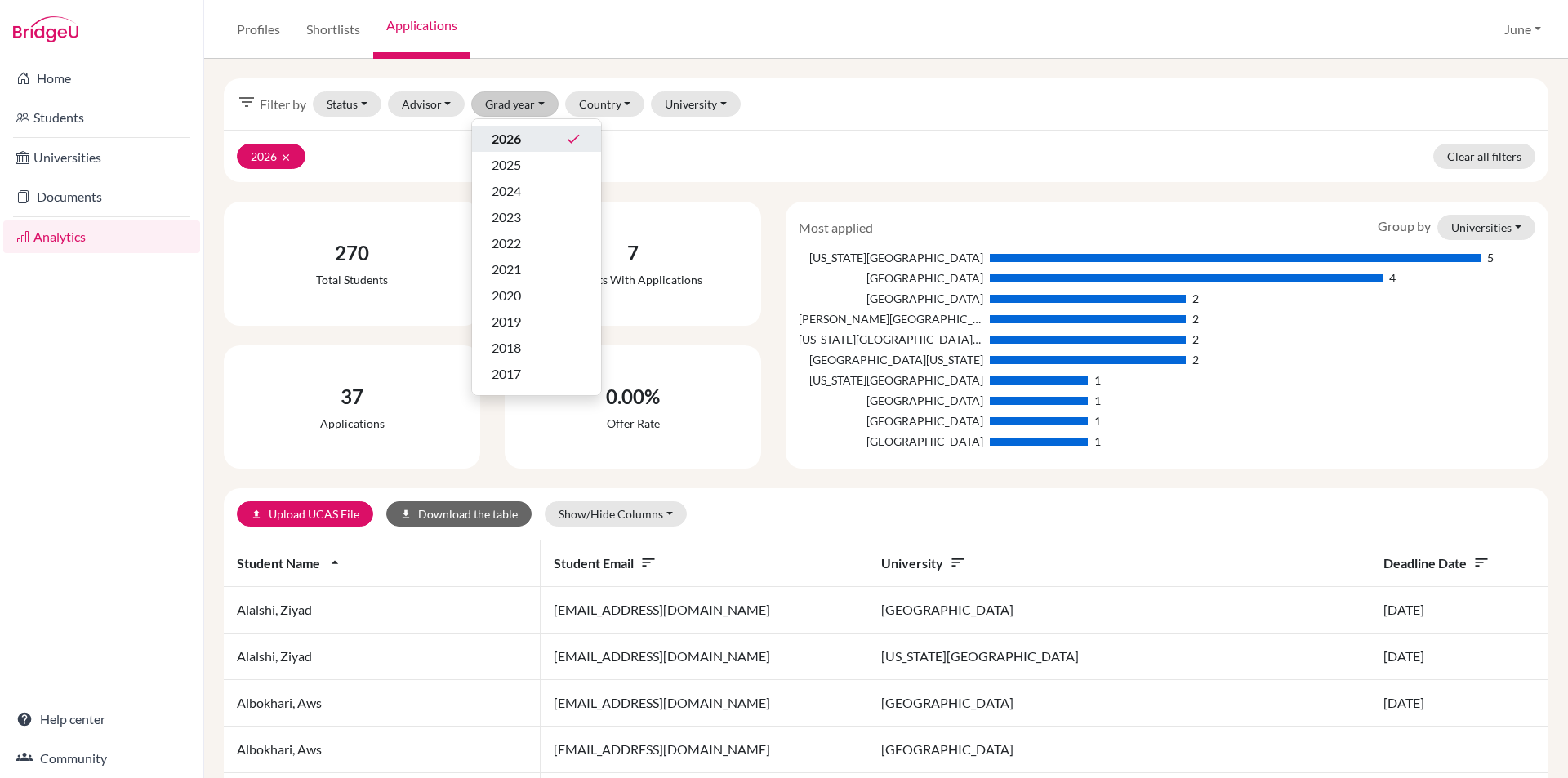
click at [835, 157] on div "2026 clear Clear all filters" at bounding box center [886, 156] width 1324 height 52
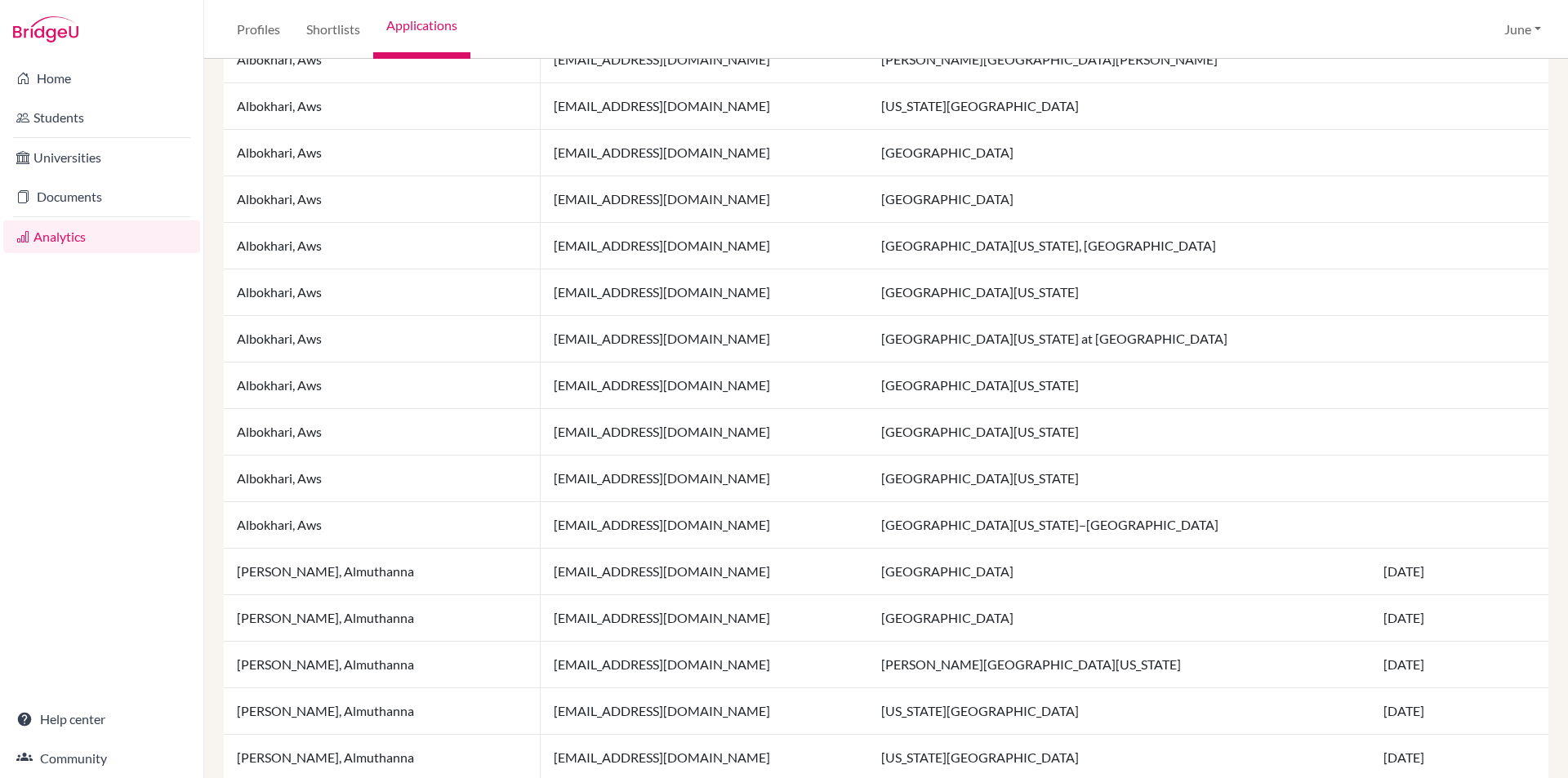
scroll to position [1056, 0]
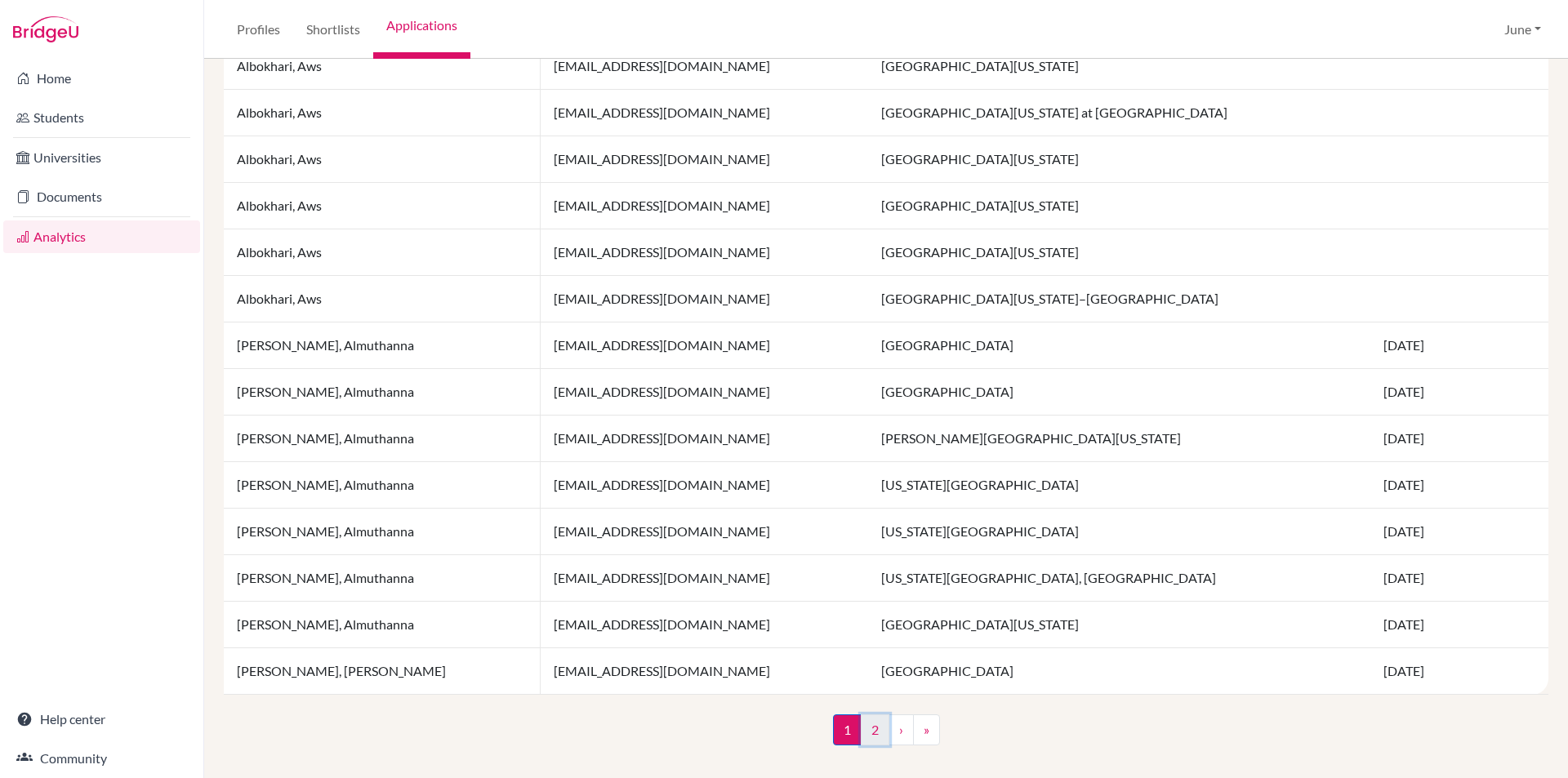
click at [868, 728] on link "2" at bounding box center [874, 729] width 29 height 31
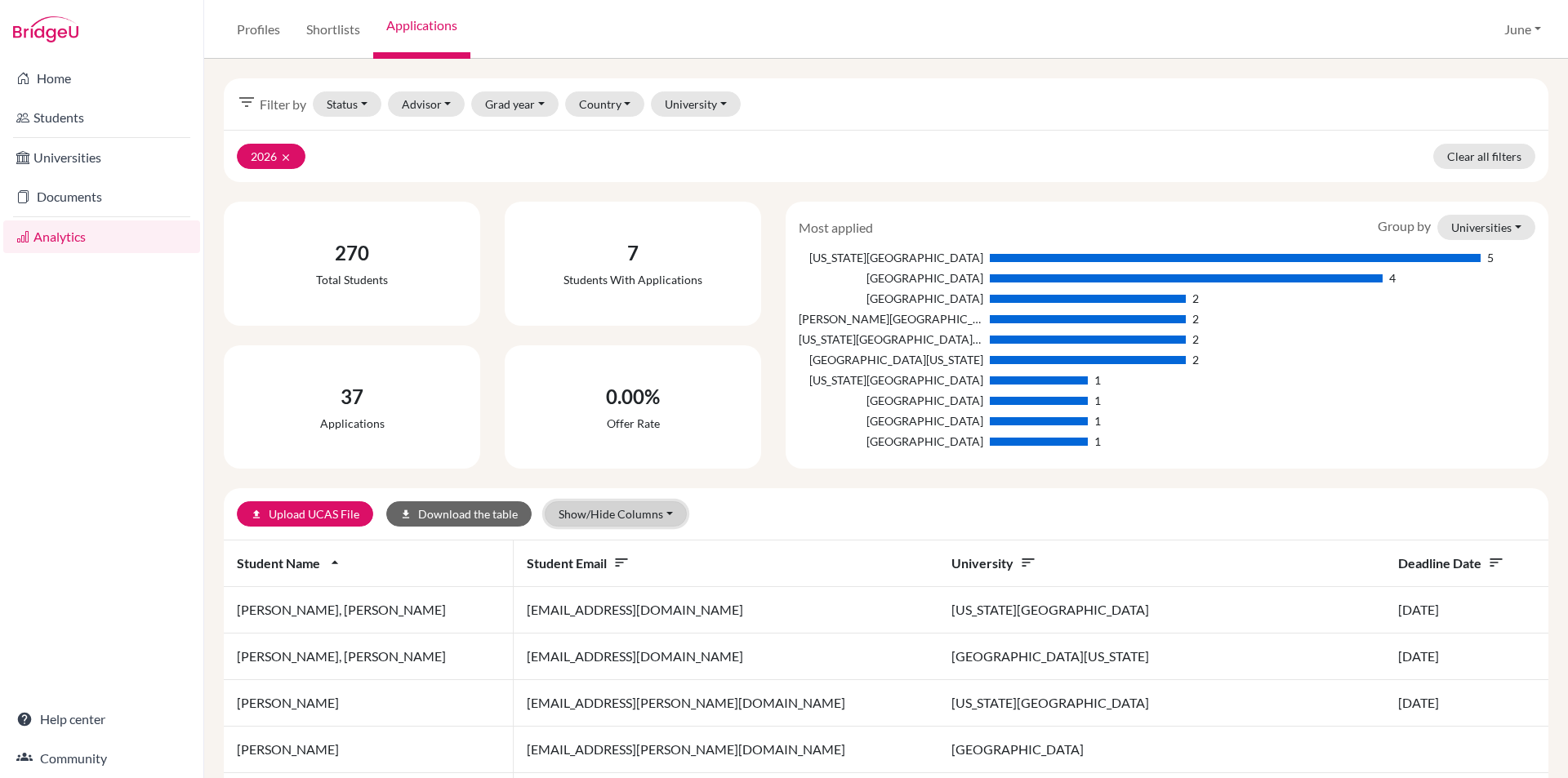
click at [647, 513] on button "Show/Hide Columns" at bounding box center [615, 513] width 142 height 25
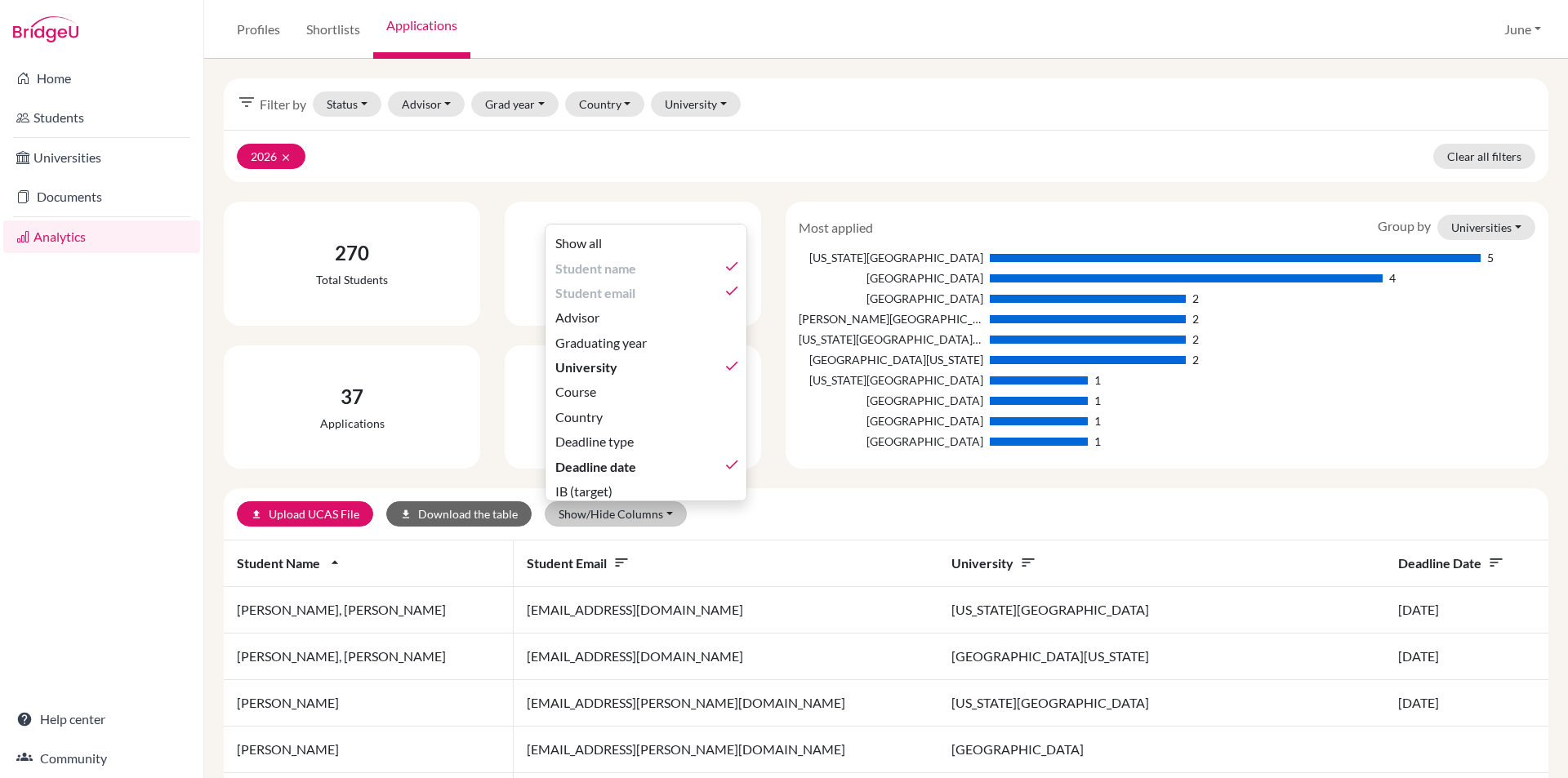
click at [596, 293] on div "Show all Student name done Student email done Advisor Graduating year Universit…" at bounding box center [646, 363] width 203 height 278
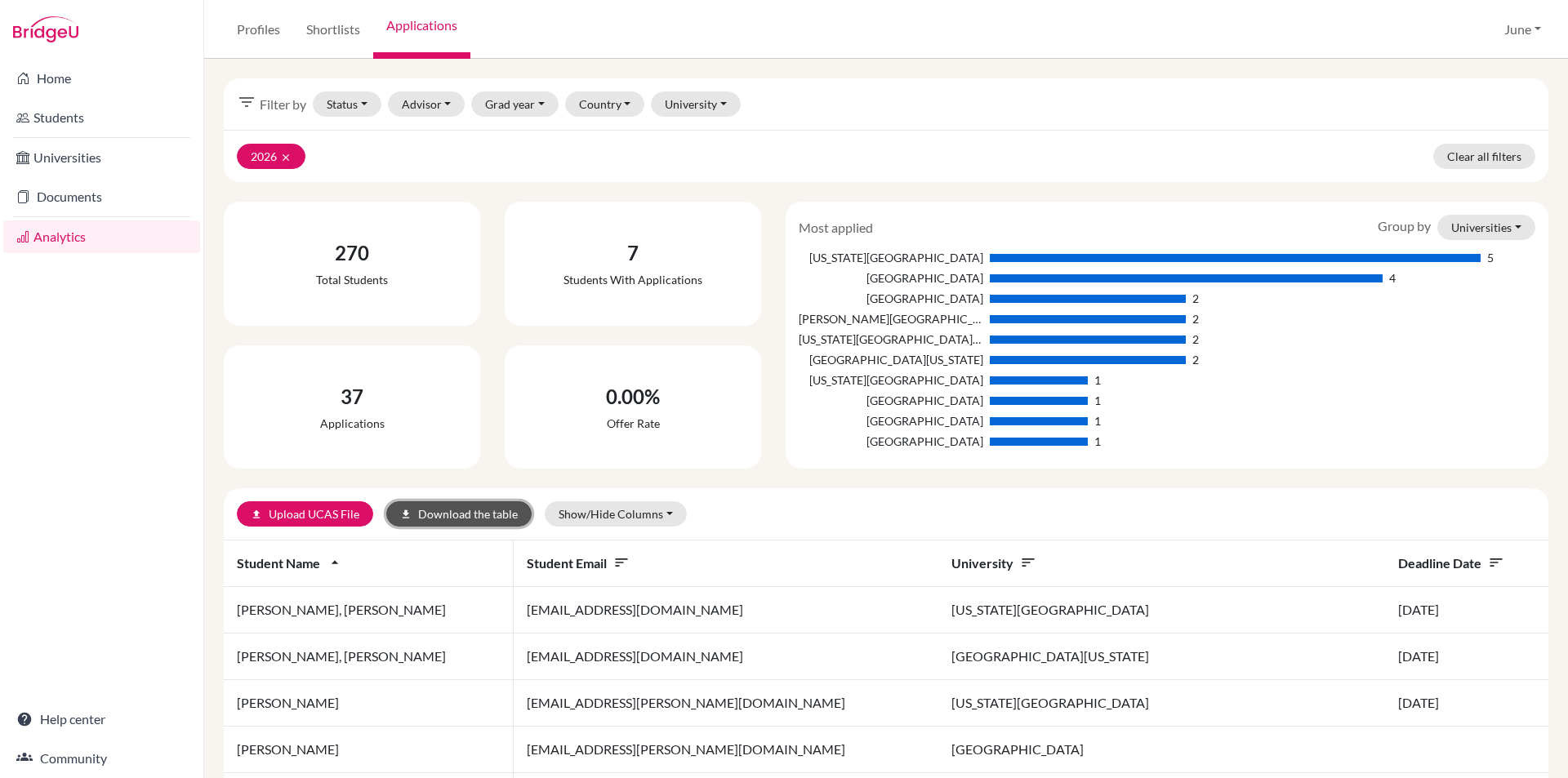
click at [459, 516] on button "download Download the table" at bounding box center [458, 513] width 145 height 25
